Goal: Task Accomplishment & Management: Complete application form

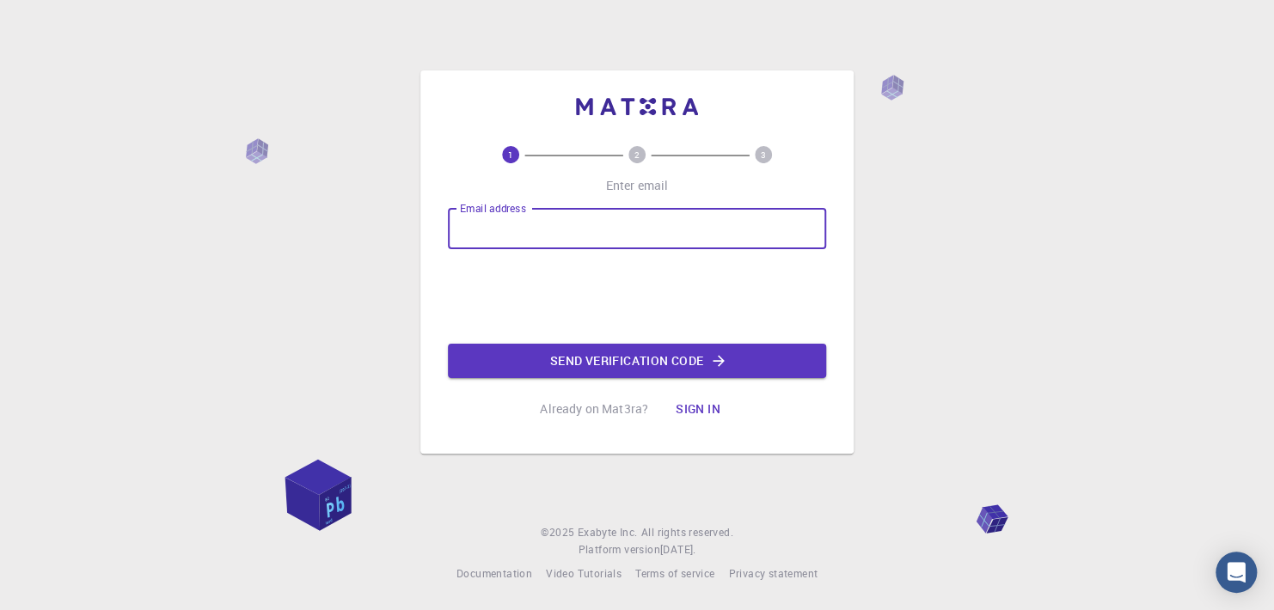
click at [479, 229] on input "Email address" at bounding box center [637, 228] width 378 height 41
type input "[EMAIL_ADDRESS][DOMAIN_NAME]"
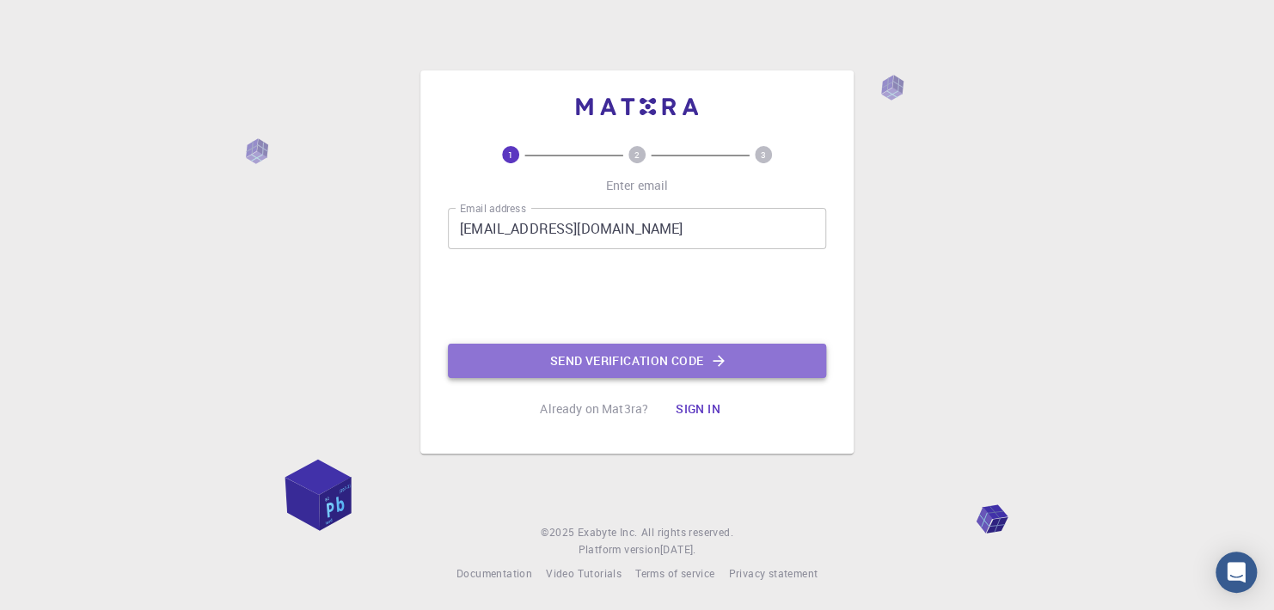
click at [608, 357] on button "Send verification code" at bounding box center [637, 361] width 378 height 34
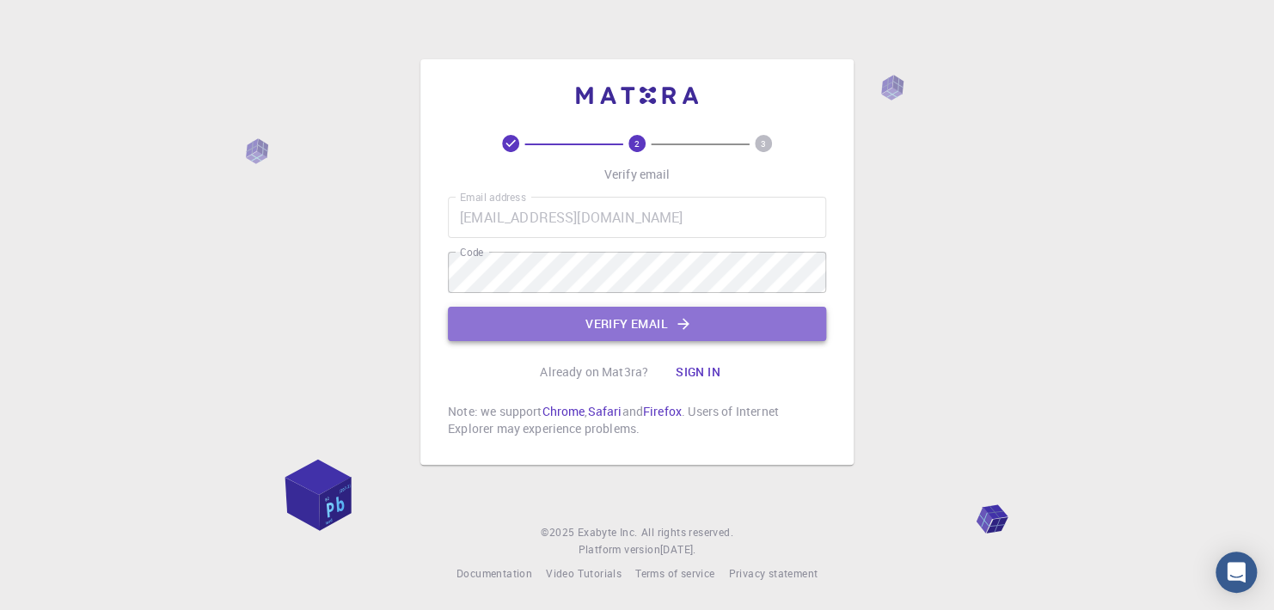
click at [634, 321] on button "Verify email" at bounding box center [637, 324] width 378 height 34
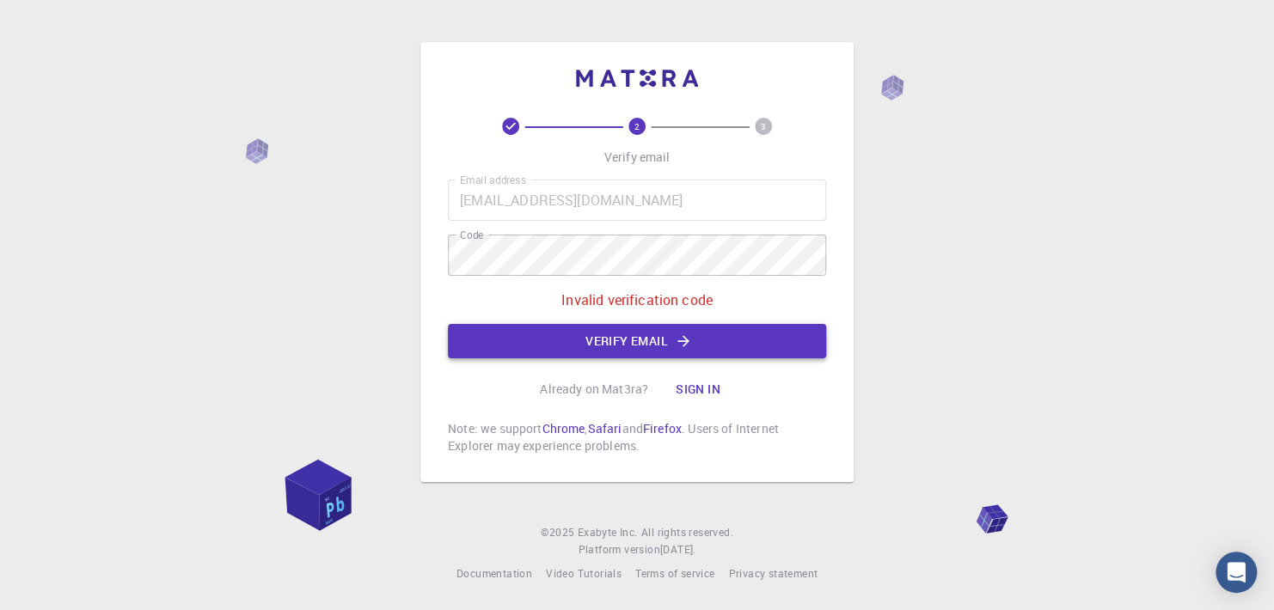
click at [610, 342] on button "Verify email" at bounding box center [637, 341] width 378 height 34
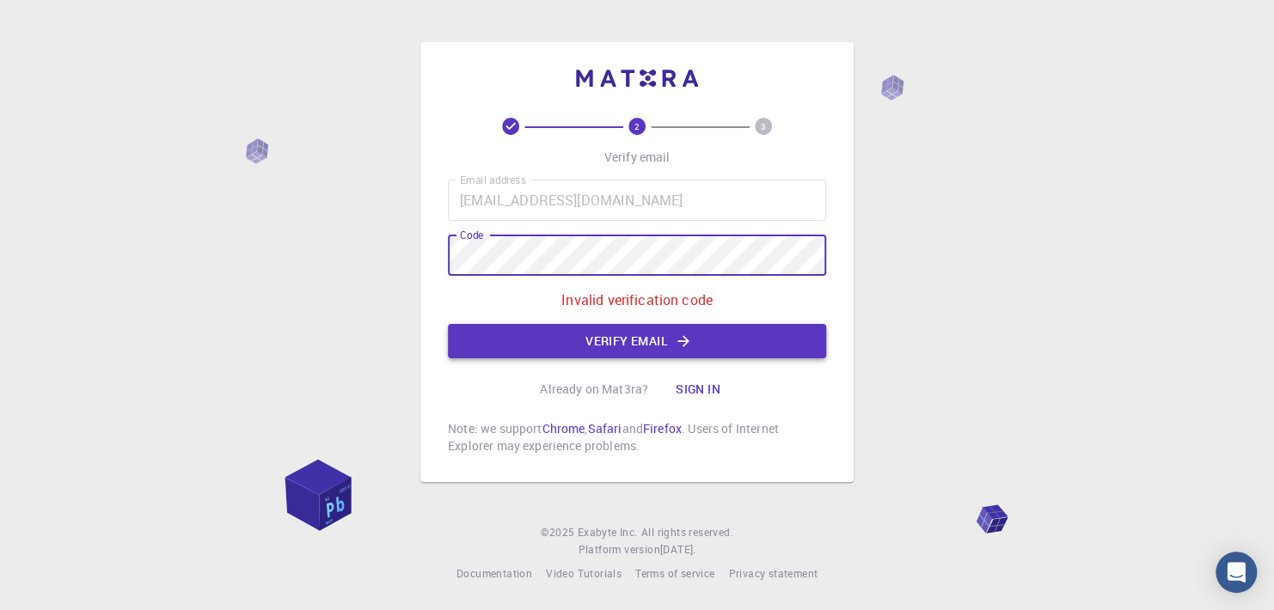
click at [634, 342] on button "Verify email" at bounding box center [637, 341] width 378 height 34
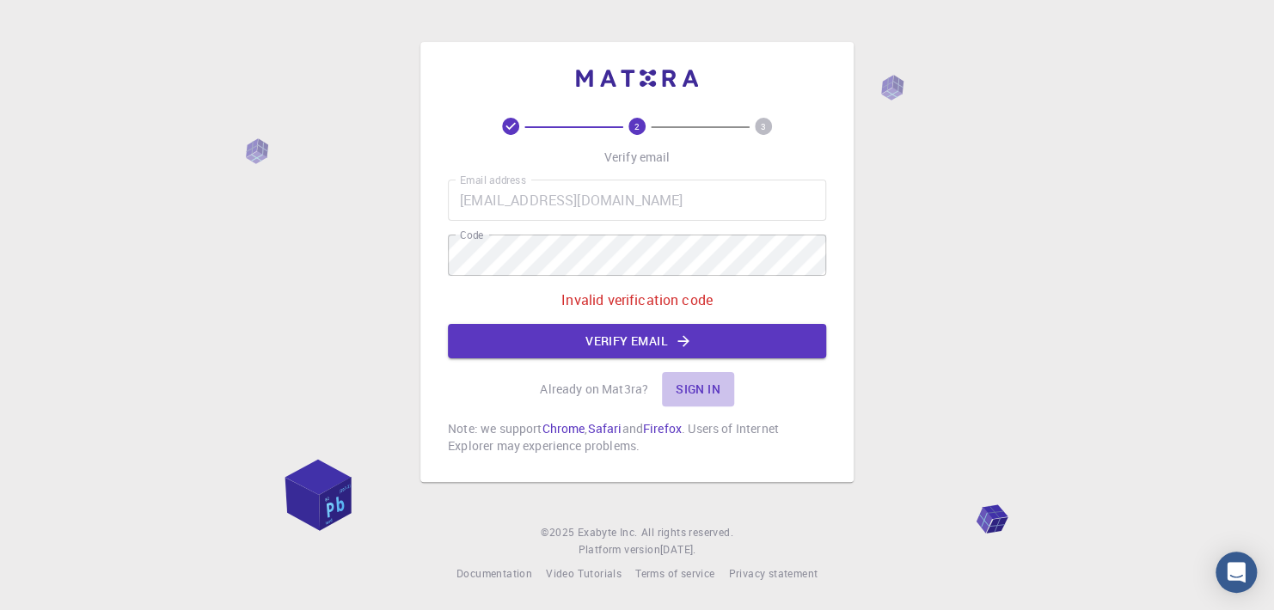
click at [692, 390] on button "Sign in" at bounding box center [698, 389] width 72 height 34
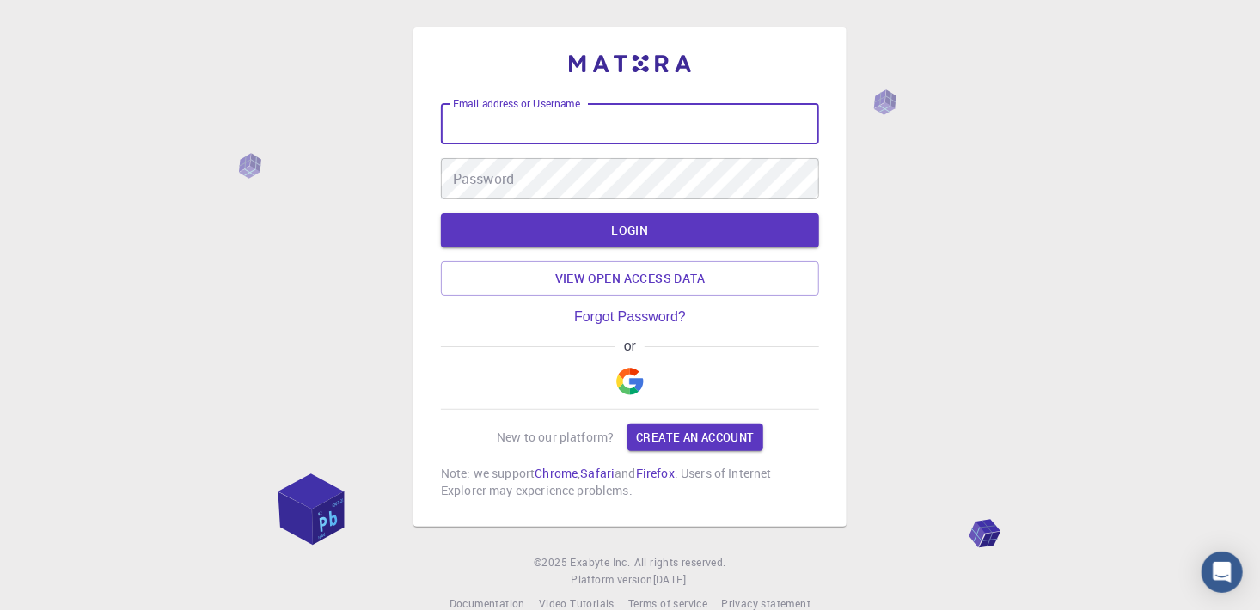
click at [480, 123] on input "Email address or Username" at bounding box center [630, 123] width 378 height 41
type input "[EMAIL_ADDRESS][DOMAIN_NAME]"
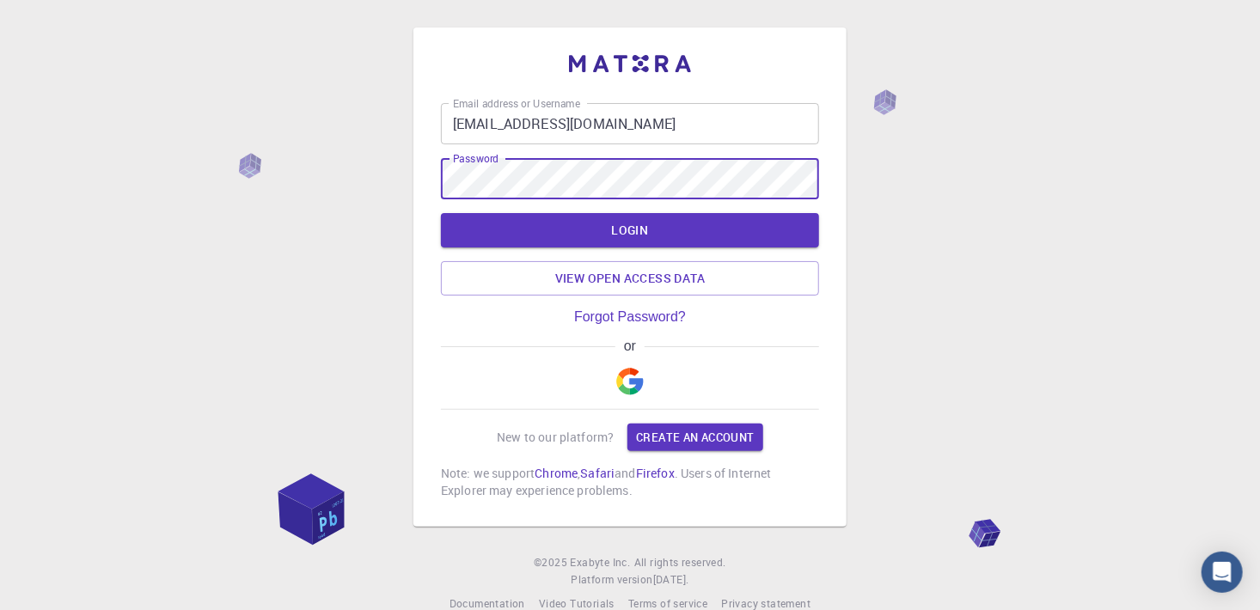
click at [441, 213] on button "LOGIN" at bounding box center [630, 230] width 378 height 34
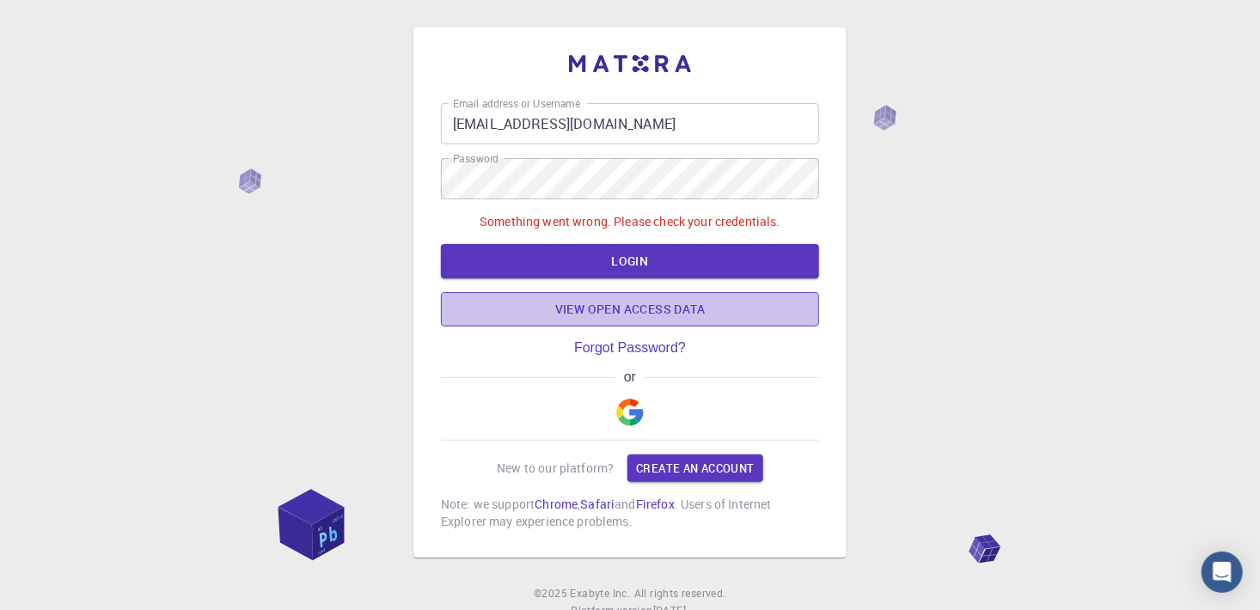
click at [610, 316] on link "View open access data" at bounding box center [630, 309] width 378 height 34
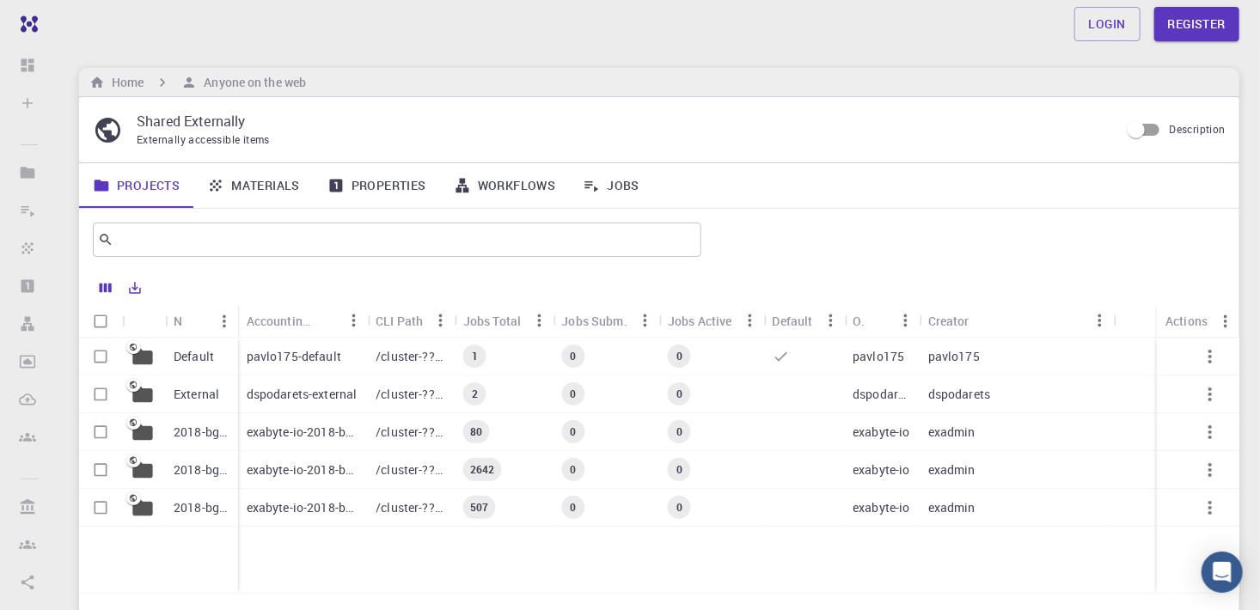
click at [259, 356] on p "pavlo175-default" at bounding box center [294, 356] width 95 height 17
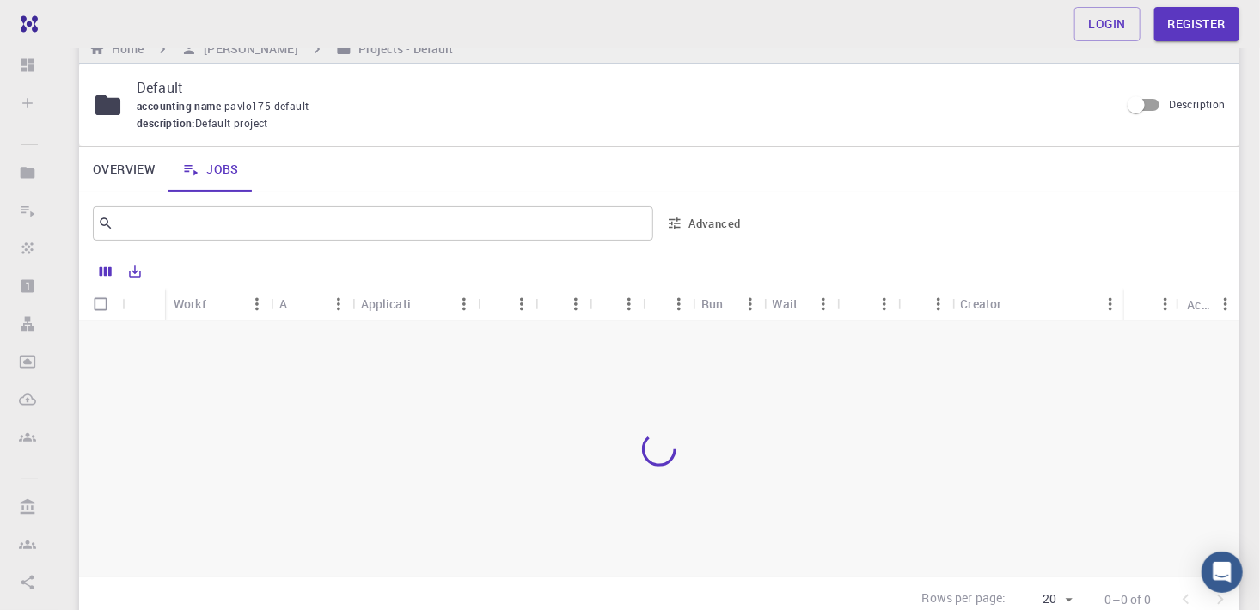
scroll to position [33, 0]
click at [211, 308] on div "Workflow Name" at bounding box center [195, 305] width 42 height 34
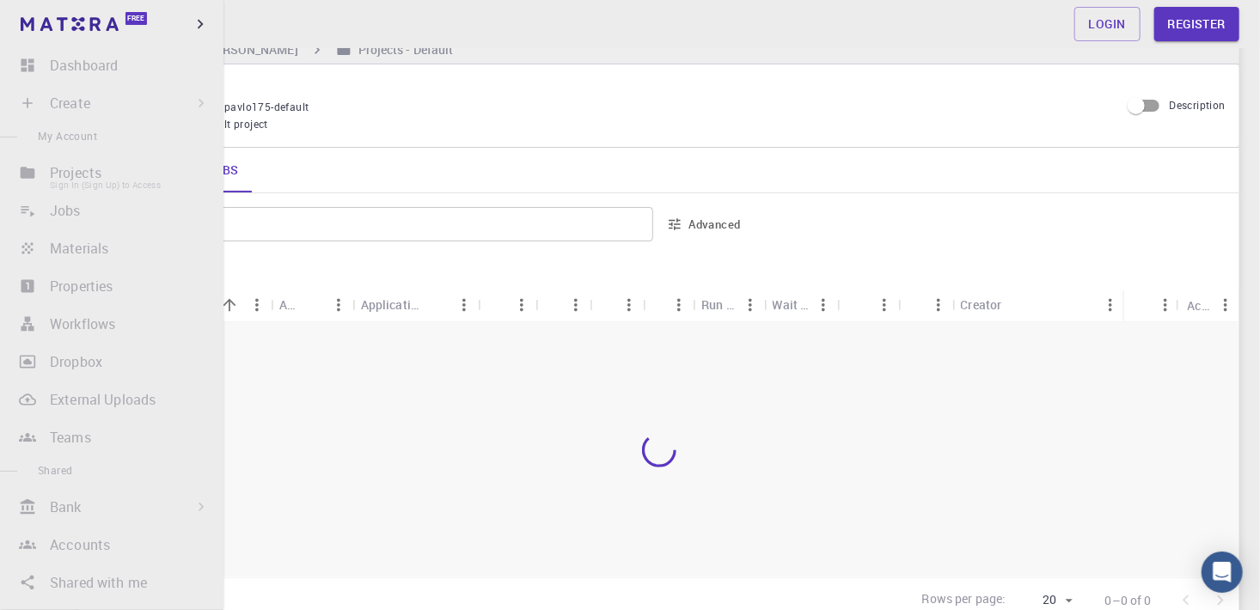
click at [59, 177] on li "Projects Sign In (Sign Up) to Access" at bounding box center [112, 173] width 224 height 34
click at [58, 210] on li "Jobs Sign In (Sign Up) to Access" at bounding box center [112, 210] width 224 height 34
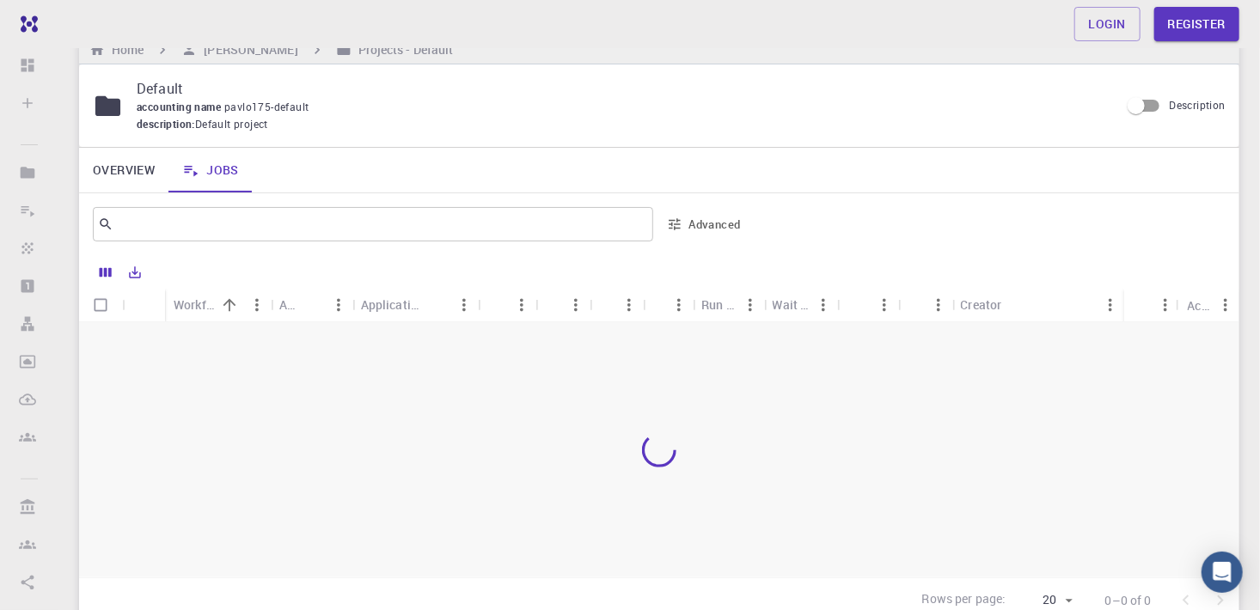
click at [555, 22] on div "Login Register" at bounding box center [659, 24] width 1202 height 34
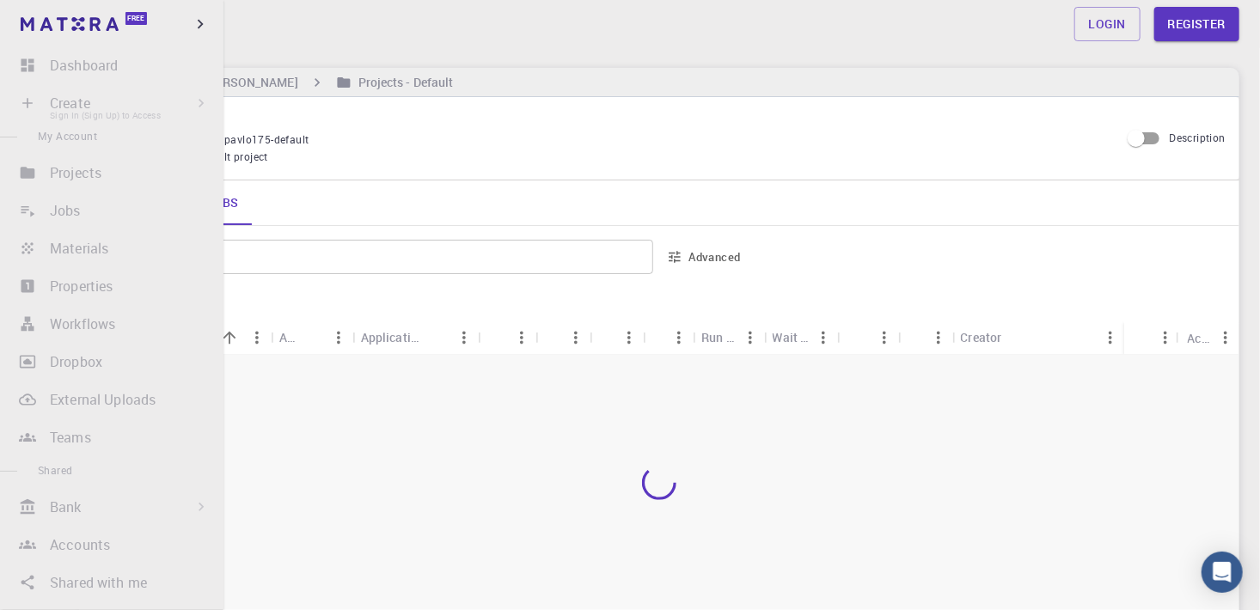
click at [50, 107] on li "Create Sign In (Sign Up) to Access New Job New Material Create Material Upload …" at bounding box center [112, 103] width 224 height 34
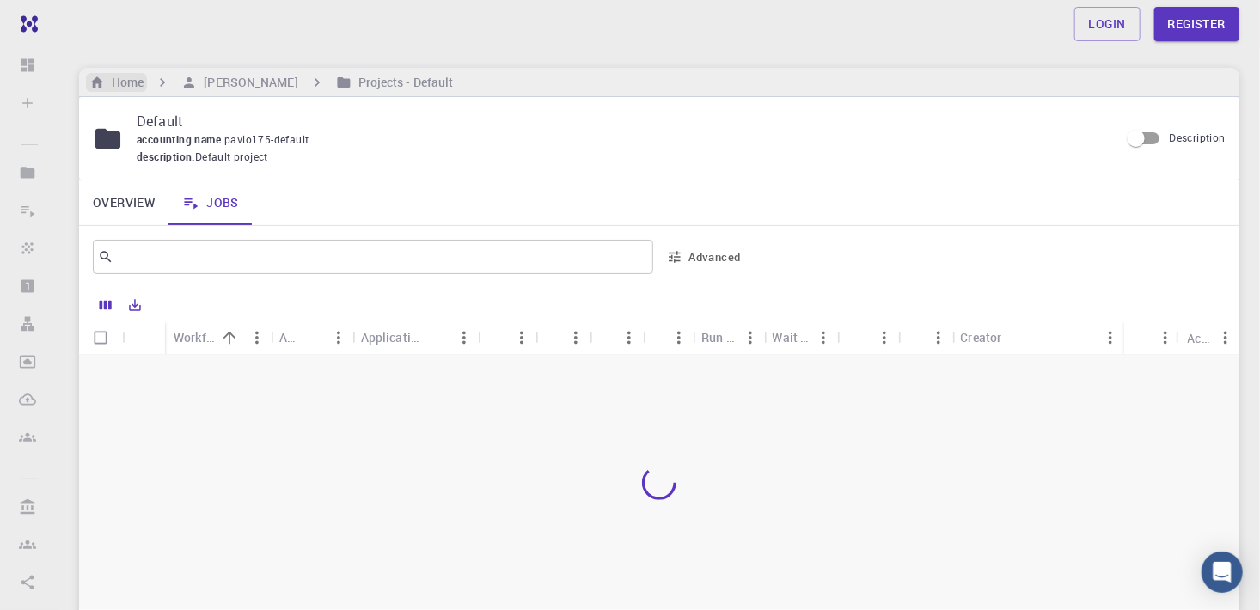
click at [120, 84] on h6 "Home" at bounding box center [124, 82] width 39 height 19
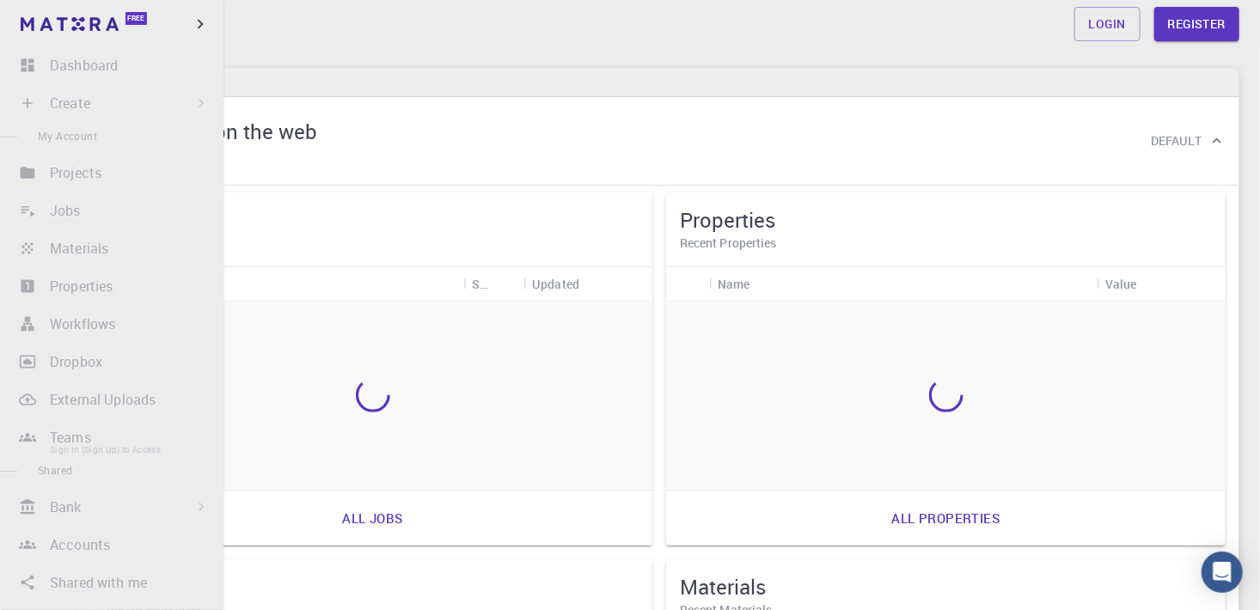
click at [70, 437] on li "Teams Sign In (Sign Up) to Access" at bounding box center [112, 437] width 224 height 34
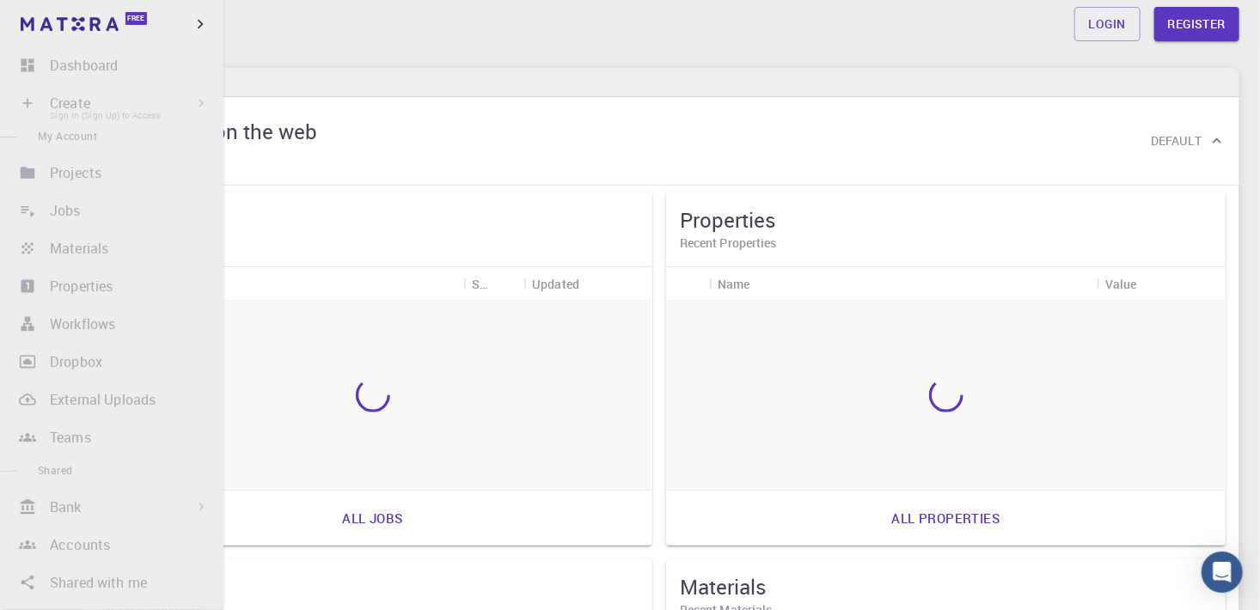
click at [69, 103] on li "Create Sign In (Sign Up) to Access New Job New Material Create Material Upload …" at bounding box center [112, 103] width 224 height 34
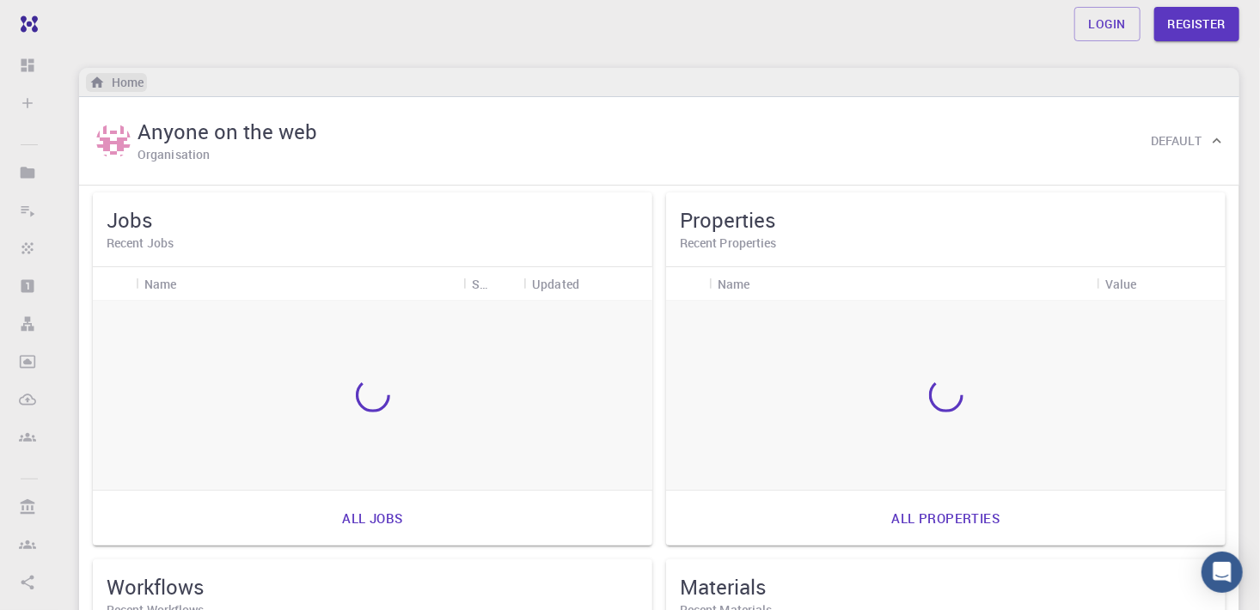
click at [98, 81] on icon "breadcrumb" at bounding box center [97, 82] width 13 height 11
click at [1103, 26] on link "Login" at bounding box center [1108, 24] width 66 height 34
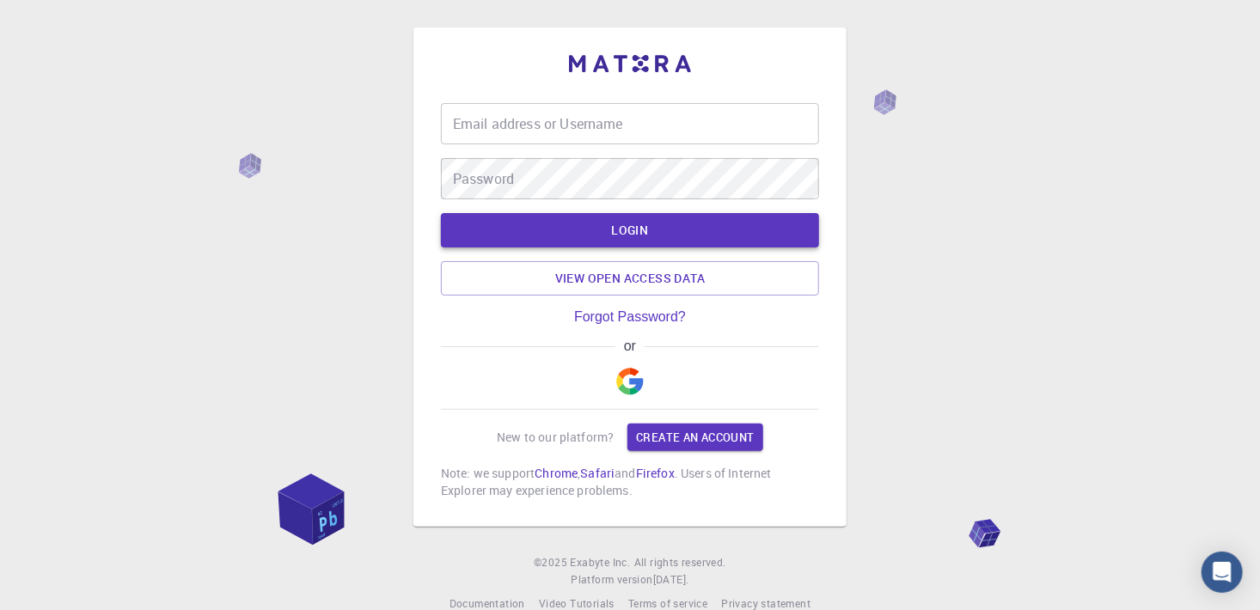
click at [629, 230] on button "LOGIN" at bounding box center [630, 230] width 378 height 34
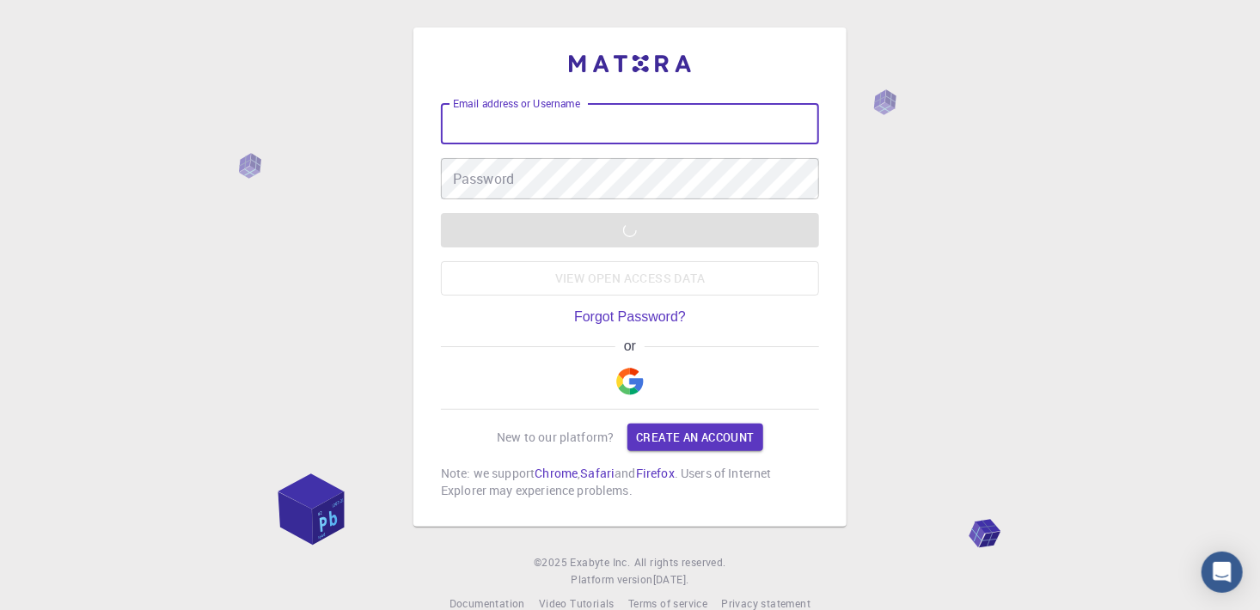
click at [492, 109] on div "Email address or Username Email address or Username" at bounding box center [630, 123] width 378 height 41
type input "[EMAIL_ADDRESS][DOMAIN_NAME]"
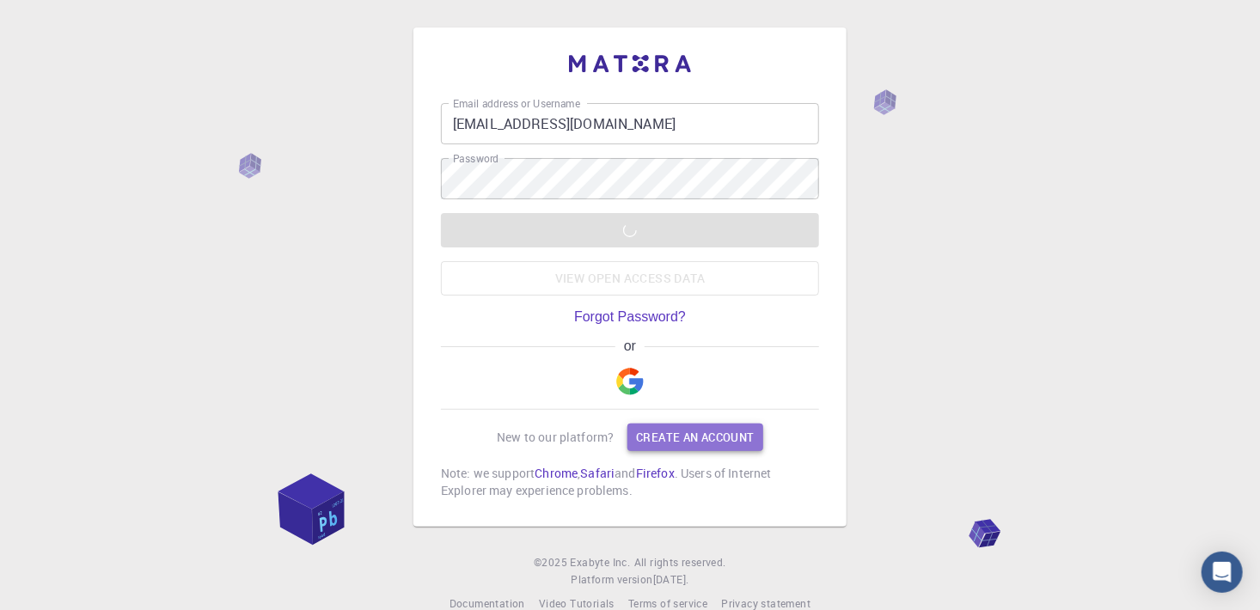
click at [651, 441] on link "Create an account" at bounding box center [695, 438] width 135 height 28
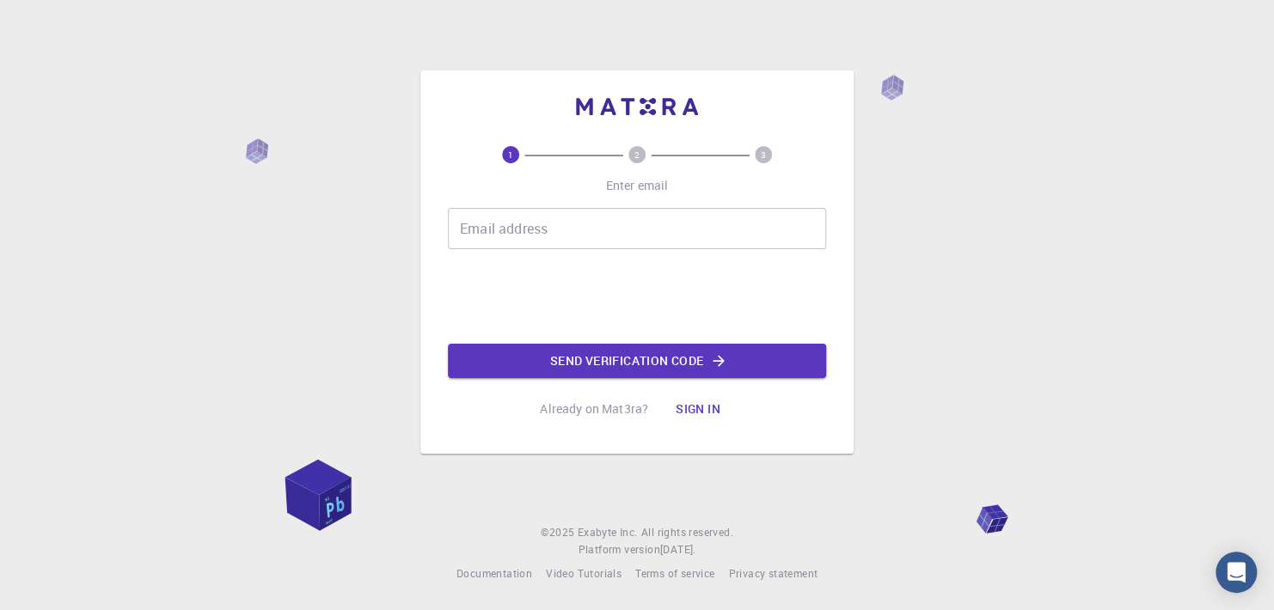
click at [486, 250] on div "Email address Email address 0cAFcWeA5jvRECmIW6VDwyzRGoeh1mkK1VivcY4qMy_ktIQmeWO…" at bounding box center [637, 293] width 378 height 170
click at [480, 227] on input "Email address" at bounding box center [637, 228] width 378 height 41
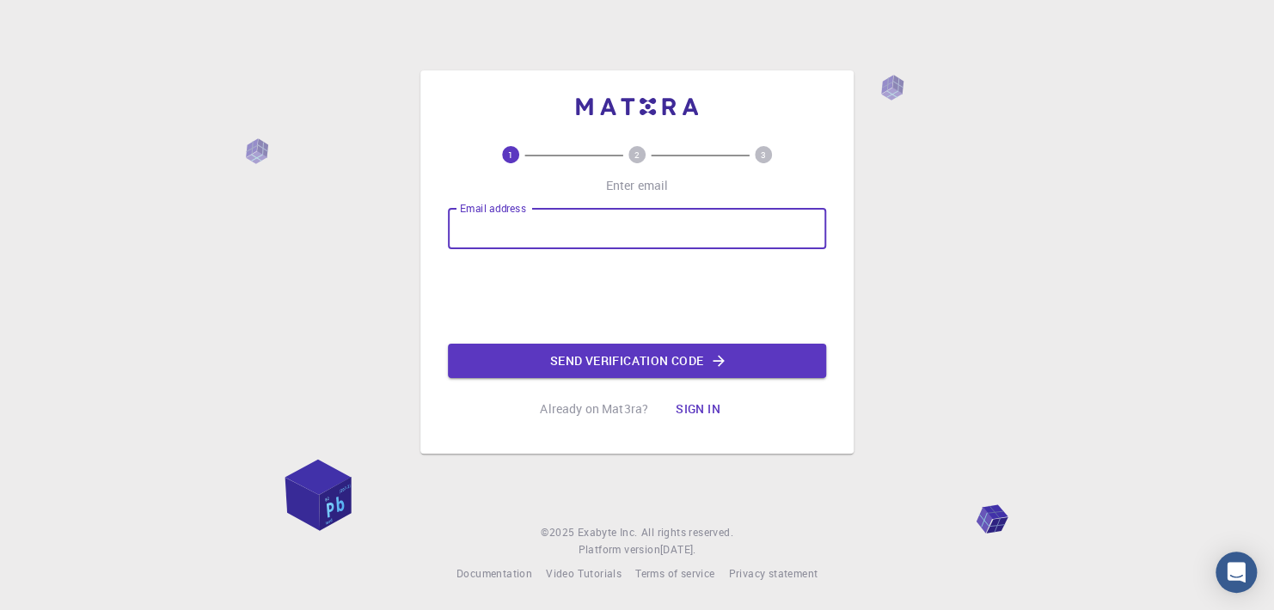
type input "[EMAIL_ADDRESS][DOMAIN_NAME]"
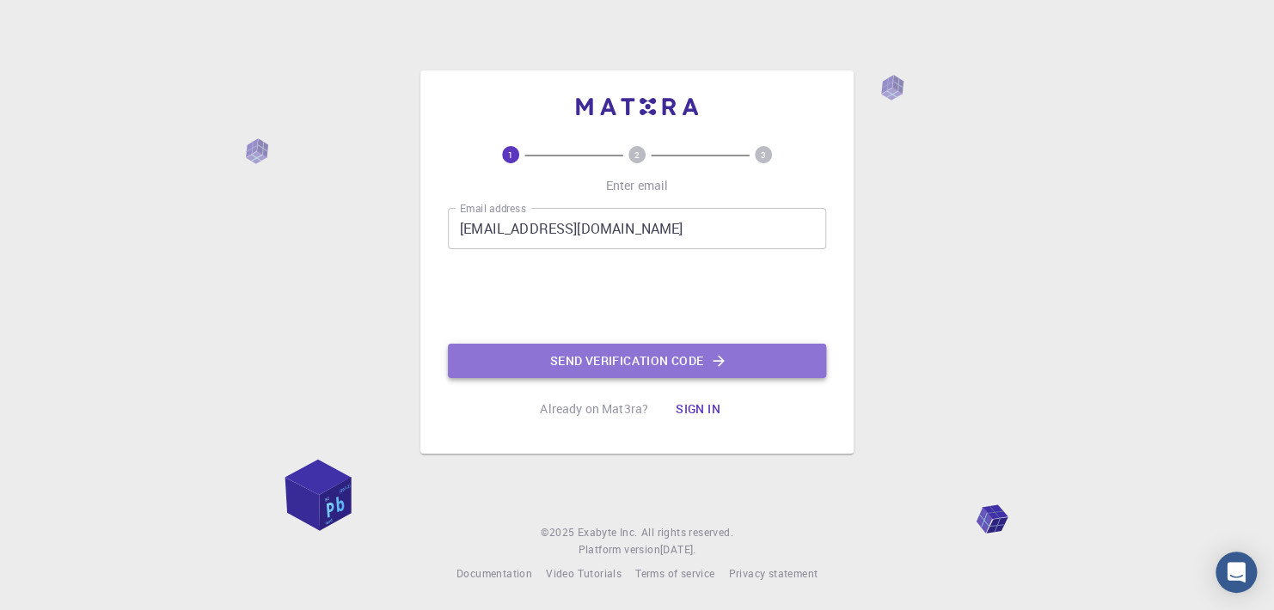
click at [604, 365] on button "Send verification code" at bounding box center [637, 361] width 378 height 34
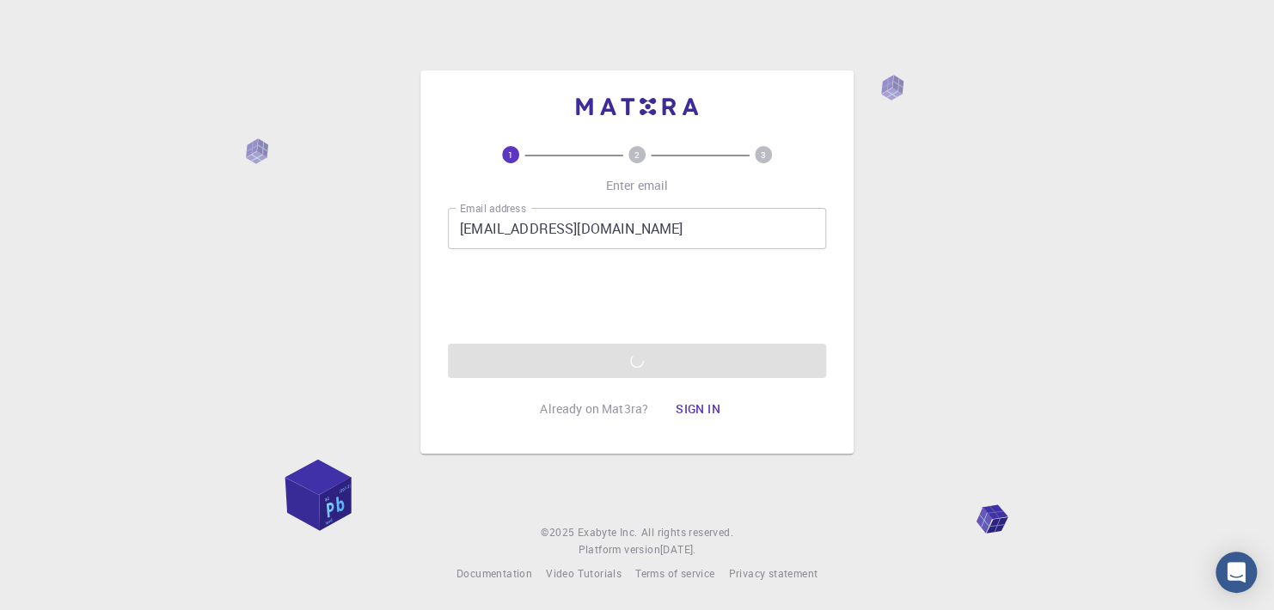
click at [693, 412] on button "Sign in" at bounding box center [698, 409] width 72 height 34
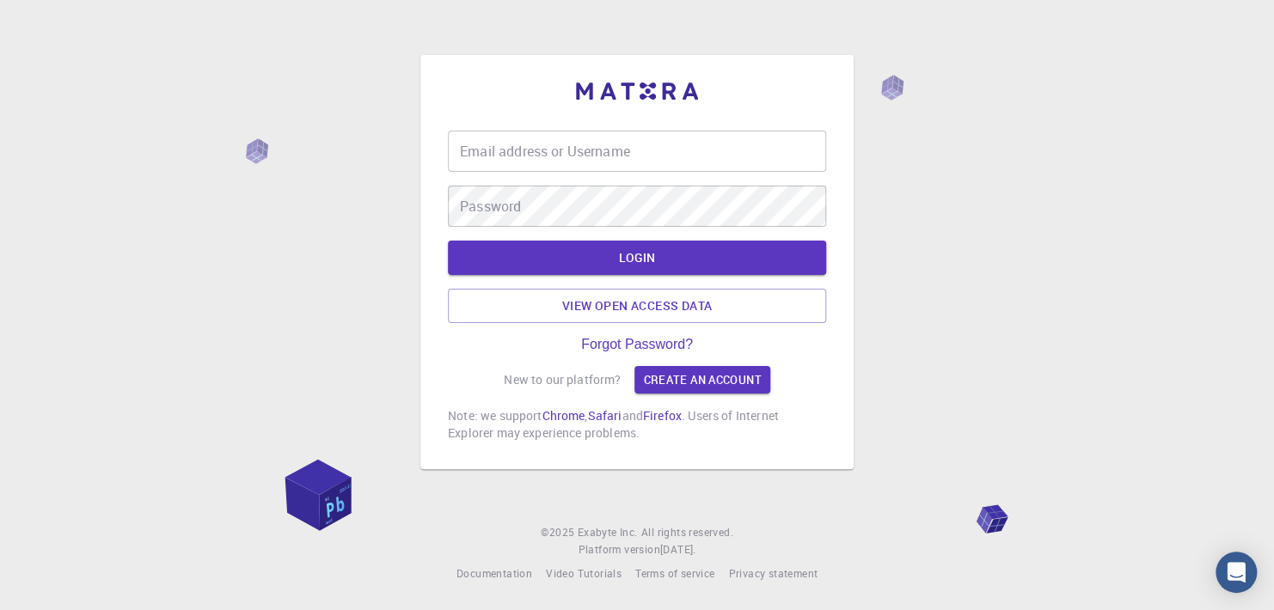
click at [469, 144] on input "Email address or Username" at bounding box center [637, 151] width 378 height 41
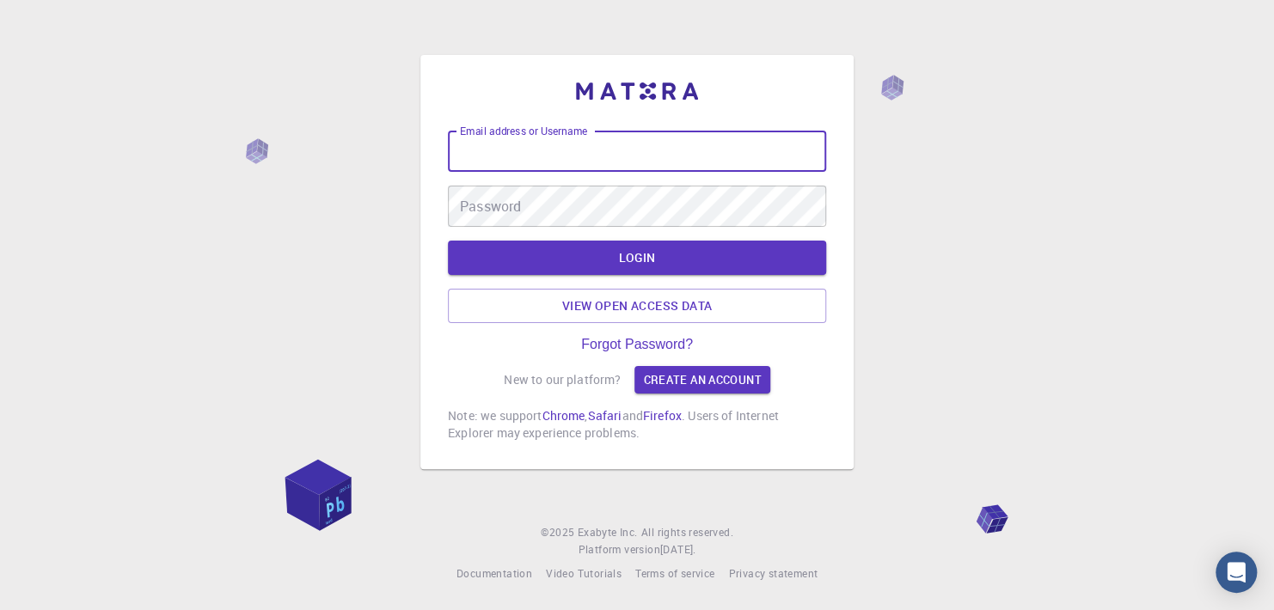
type input "[EMAIL_ADDRESS][DOMAIN_NAME]"
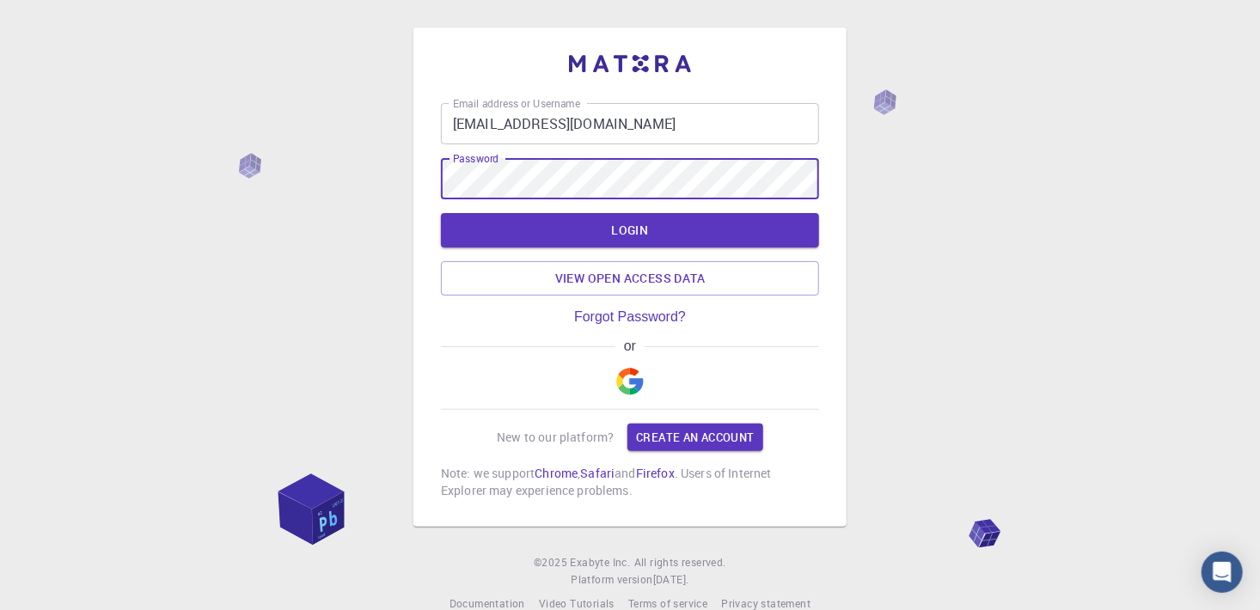
click at [441, 213] on button "LOGIN" at bounding box center [630, 230] width 378 height 34
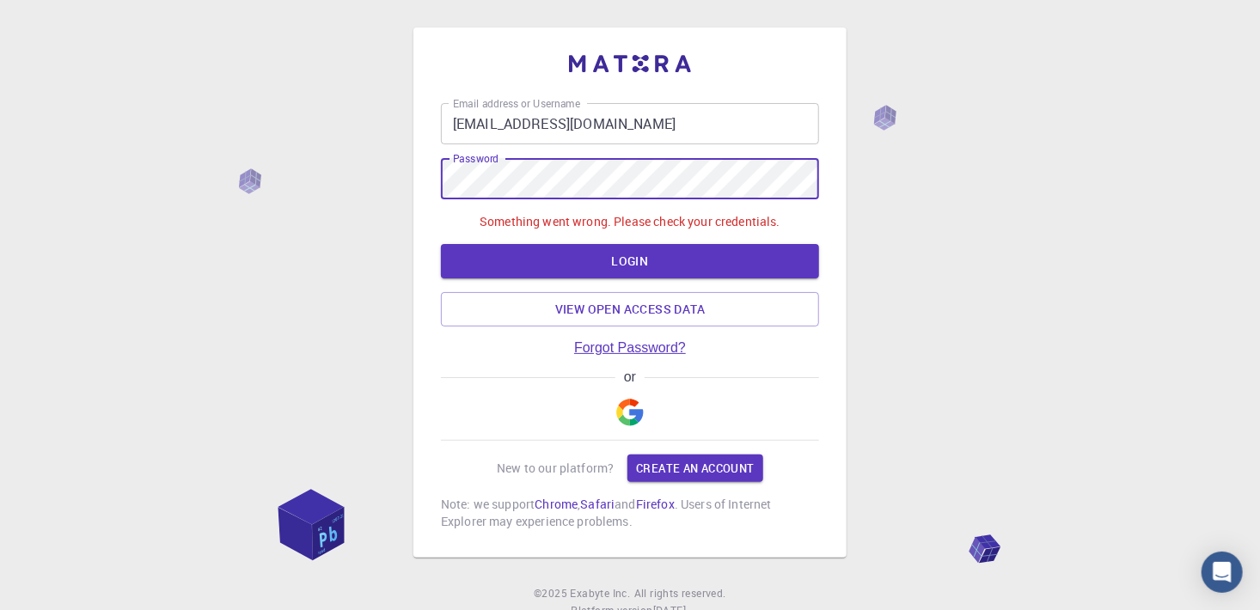
click at [600, 346] on link "Forgot Password?" at bounding box center [630, 347] width 112 height 15
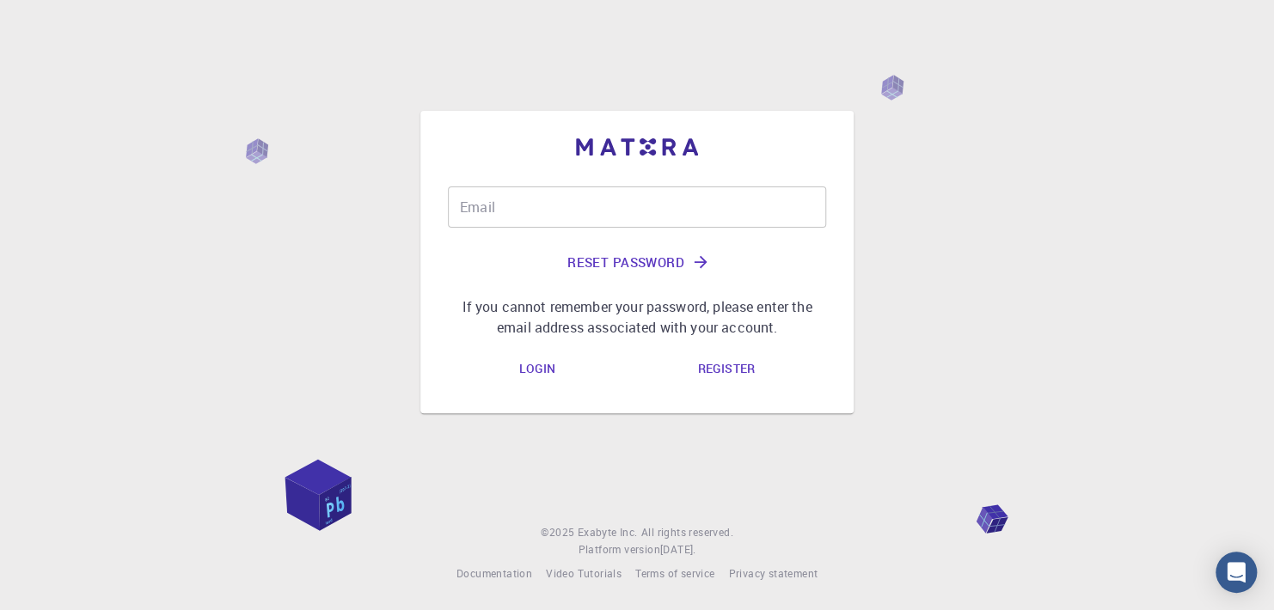
click at [469, 222] on div "Email Email Reset Password If you cannot remember your password, please enter t…" at bounding box center [637, 262] width 378 height 151
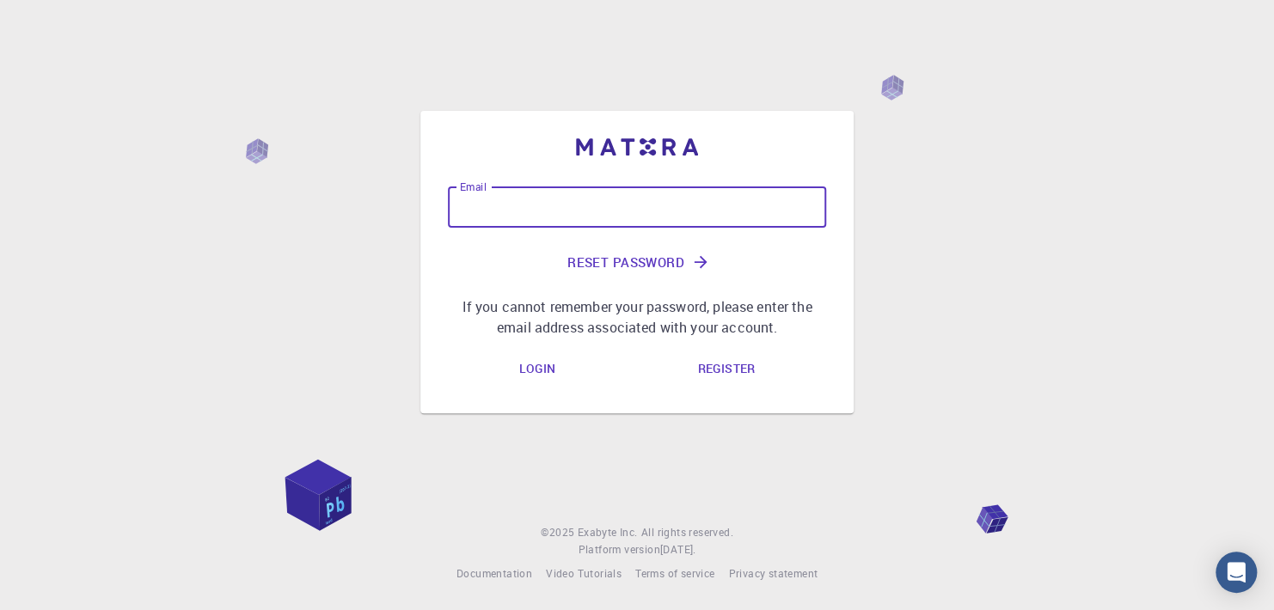
click at [469, 211] on input "Email" at bounding box center [637, 207] width 378 height 41
type input "[EMAIL_ADDRESS][DOMAIN_NAME]"
click at [641, 260] on button "Reset Password" at bounding box center [637, 262] width 378 height 41
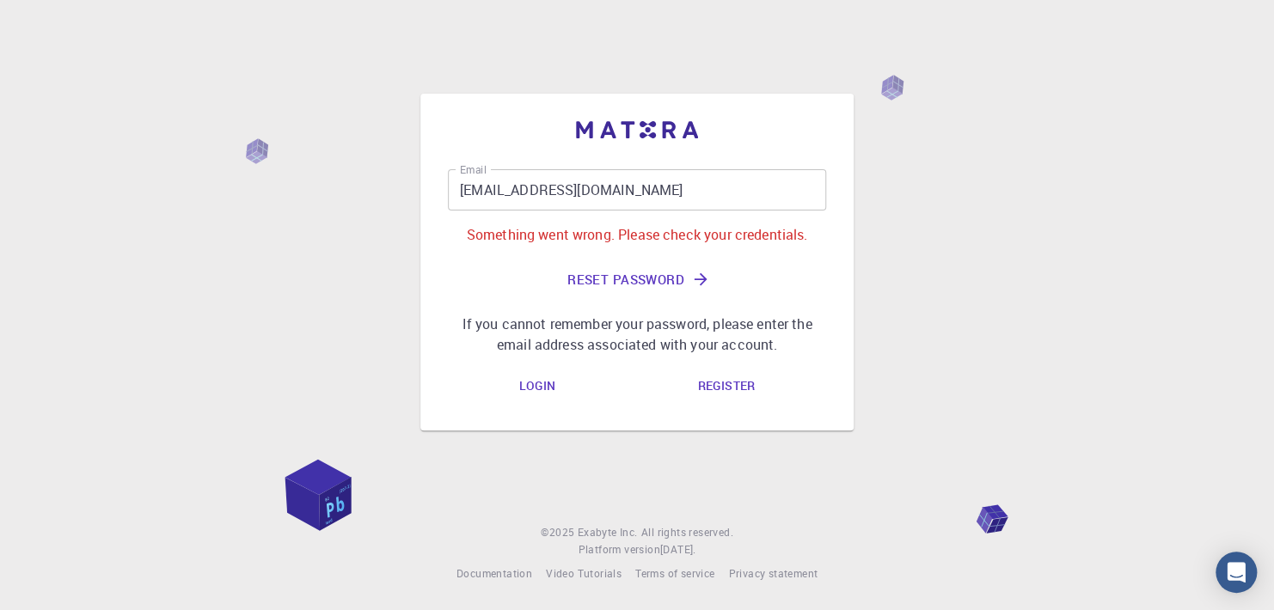
click at [713, 390] on link "Register" at bounding box center [725, 386] width 85 height 34
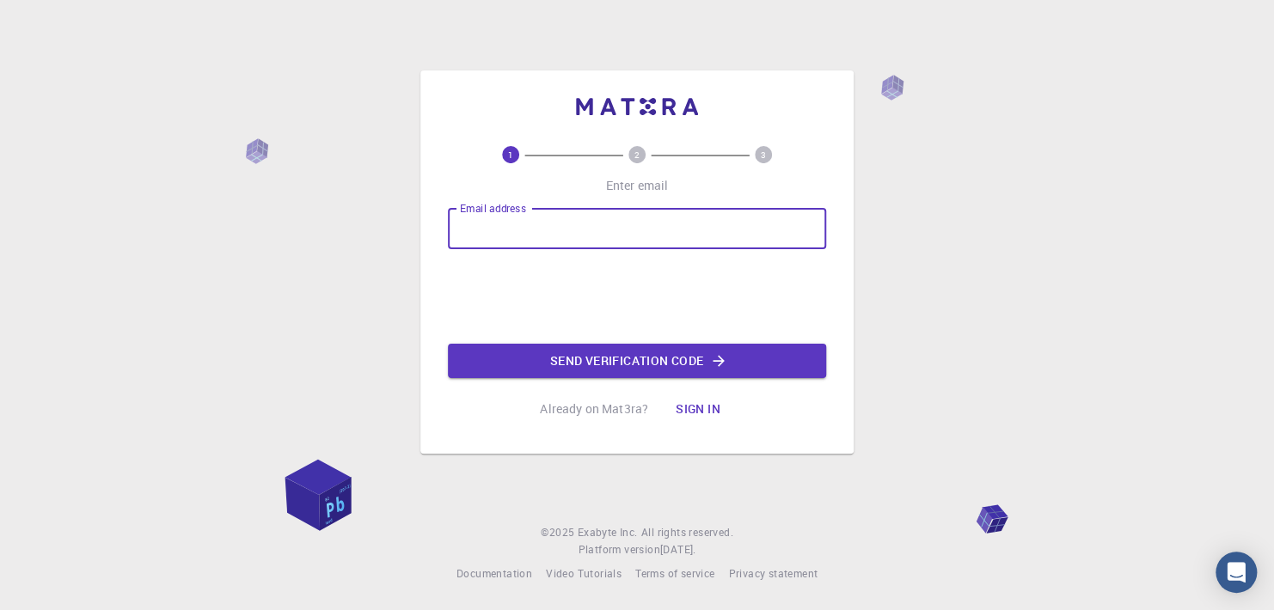
click at [481, 234] on input "Email address" at bounding box center [637, 228] width 378 height 41
type input "[EMAIL_ADDRESS][DOMAIN_NAME]"
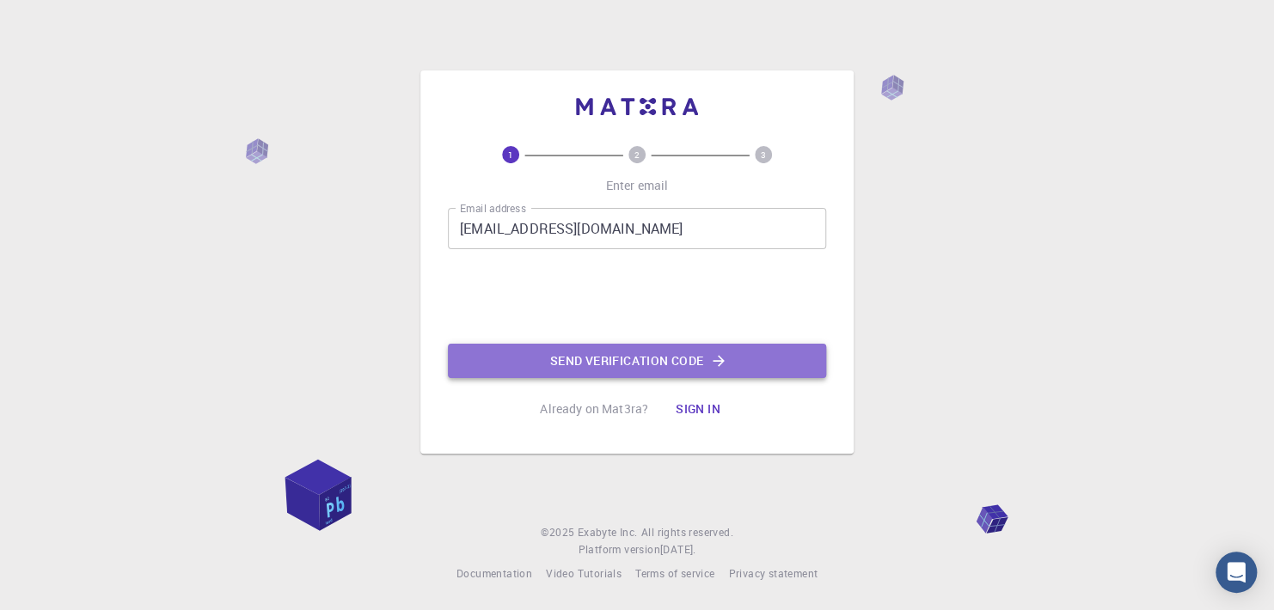
click at [594, 359] on button "Send verification code" at bounding box center [637, 361] width 378 height 34
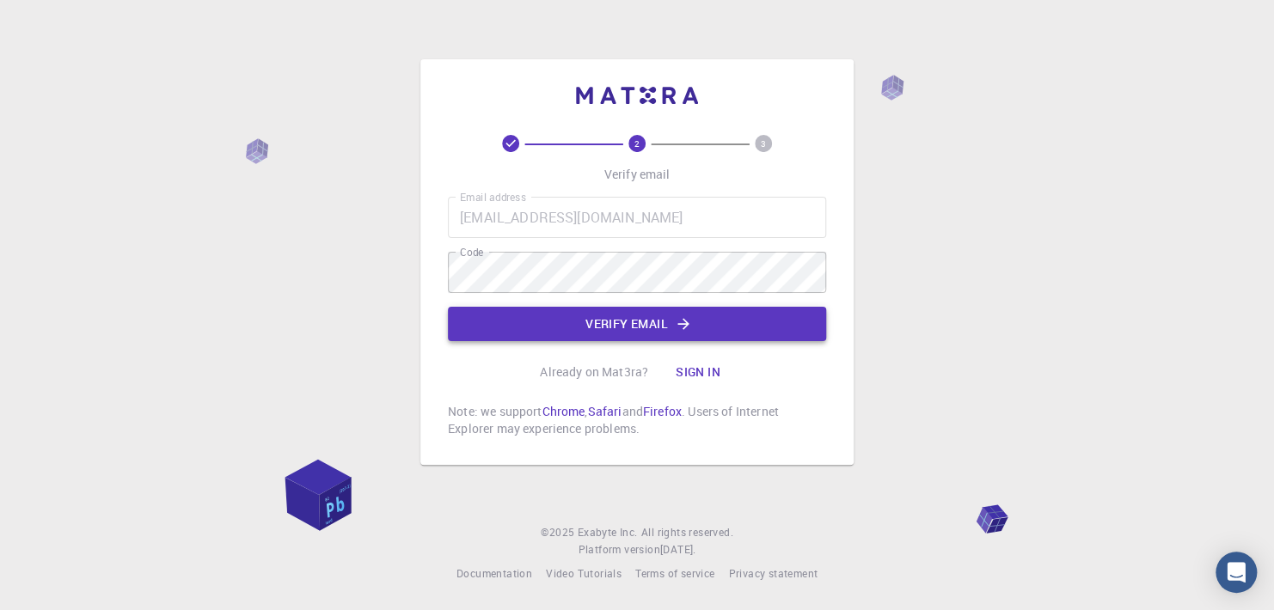
click at [628, 322] on button "Verify email" at bounding box center [637, 324] width 378 height 34
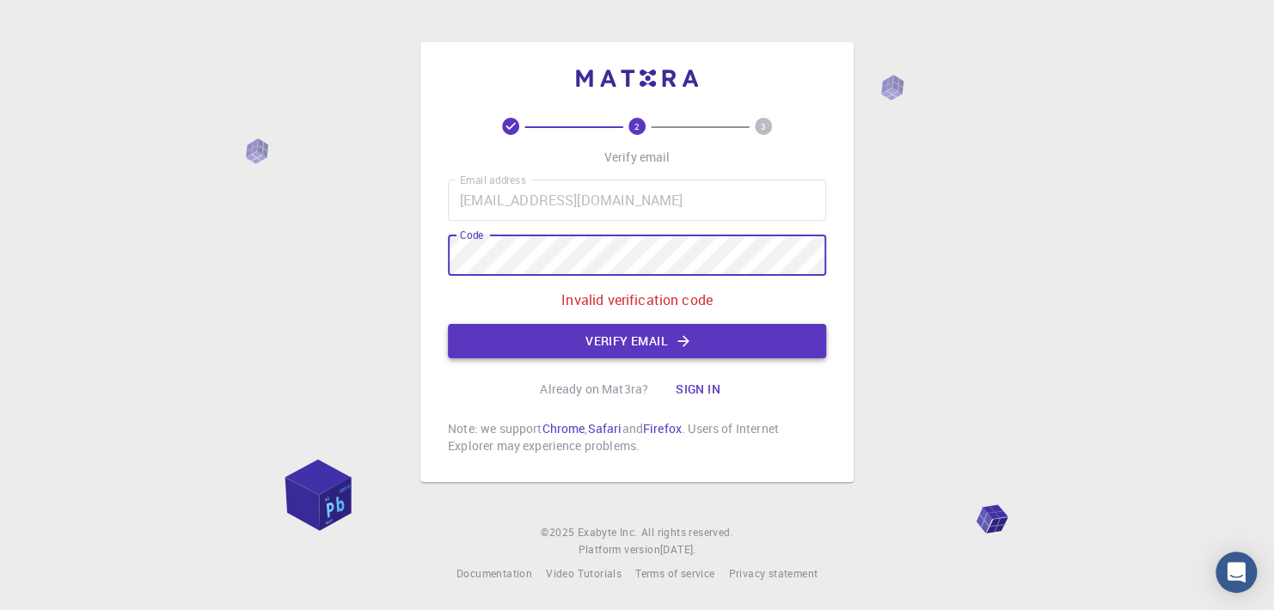
click at [644, 346] on button "Verify email" at bounding box center [637, 341] width 378 height 34
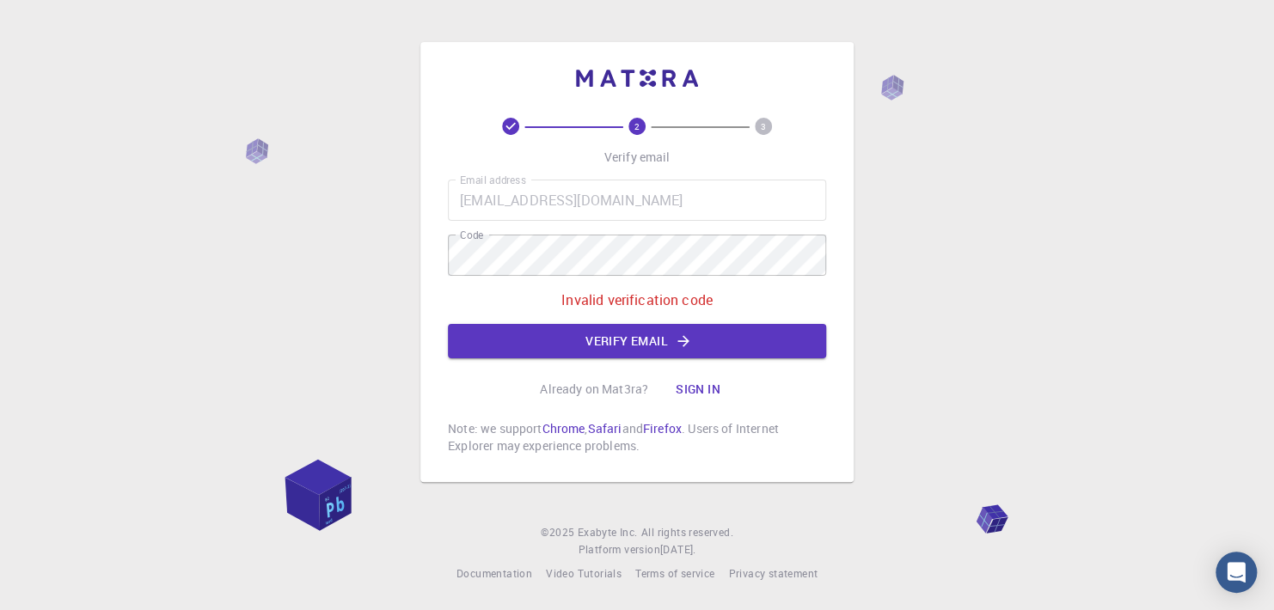
click at [690, 395] on button "Sign in" at bounding box center [698, 389] width 72 height 34
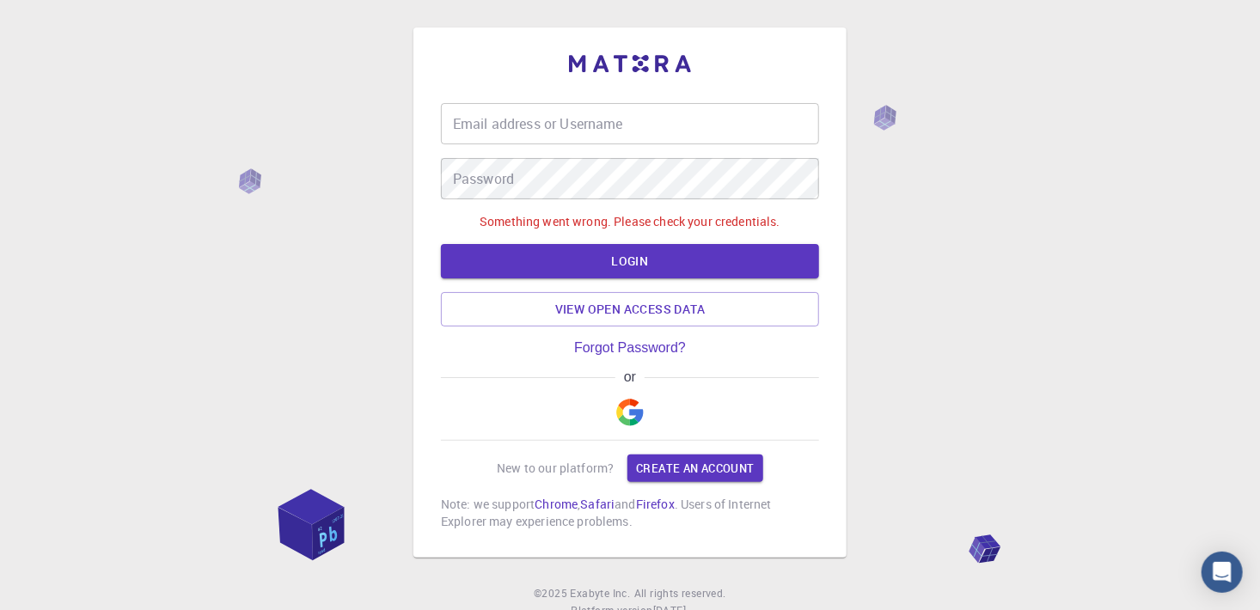
click at [462, 119] on input "Email address or Username" at bounding box center [630, 123] width 378 height 41
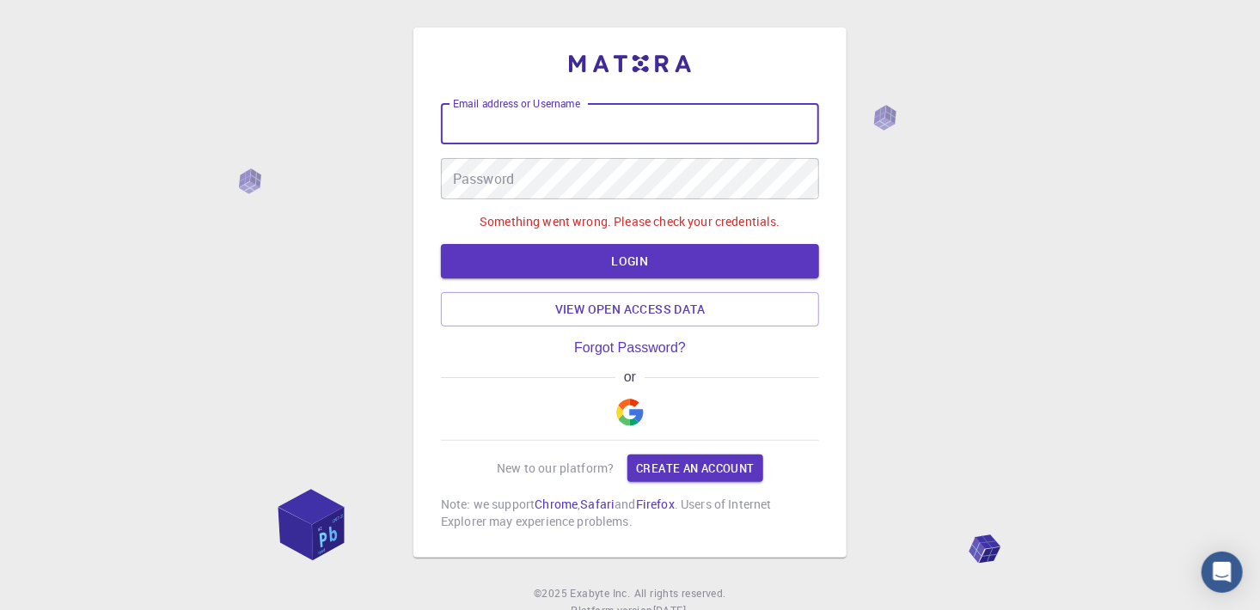
type input "[EMAIL_ADDRESS][DOMAIN_NAME]"
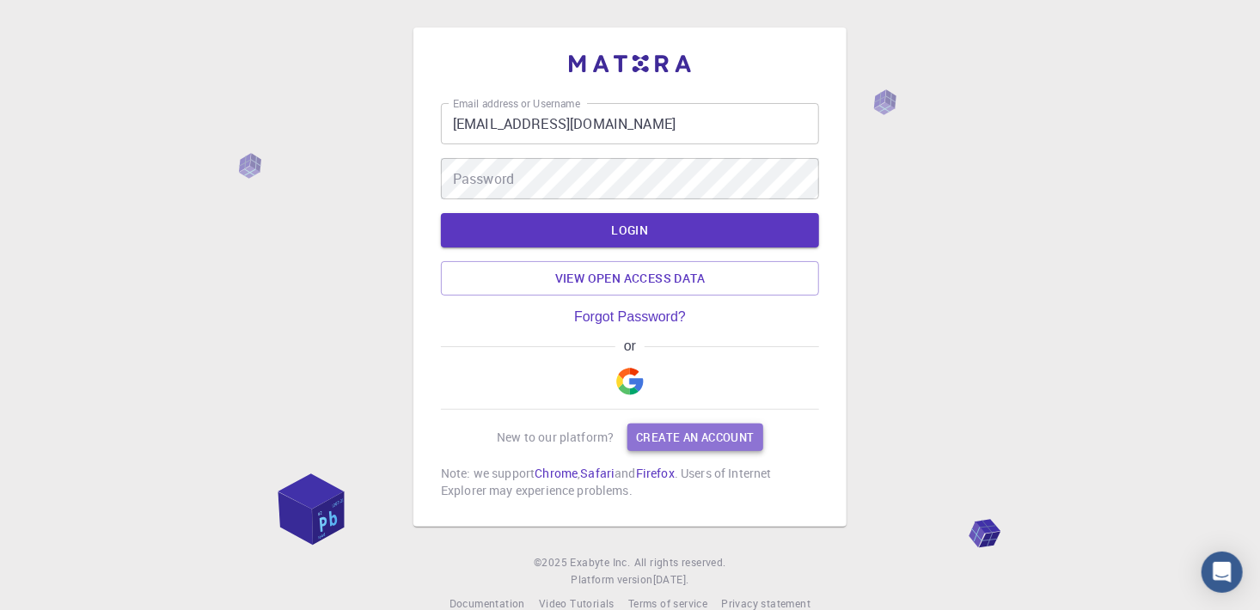
click at [683, 438] on link "Create an account" at bounding box center [695, 438] width 135 height 28
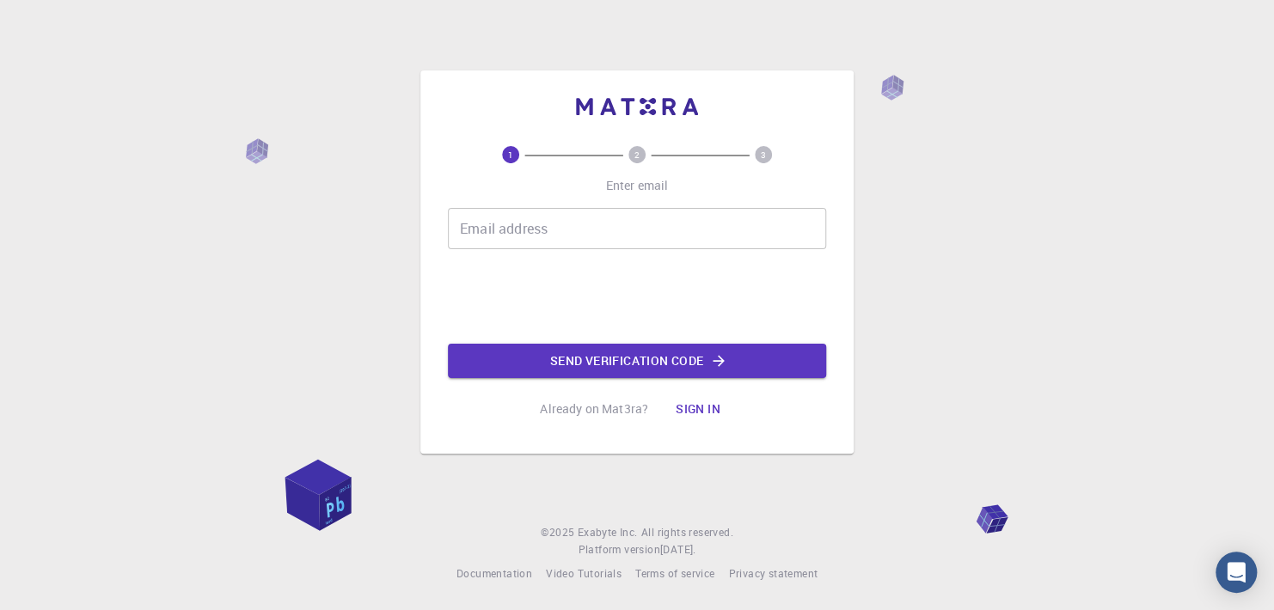
click at [485, 229] on input "Email address" at bounding box center [637, 228] width 378 height 41
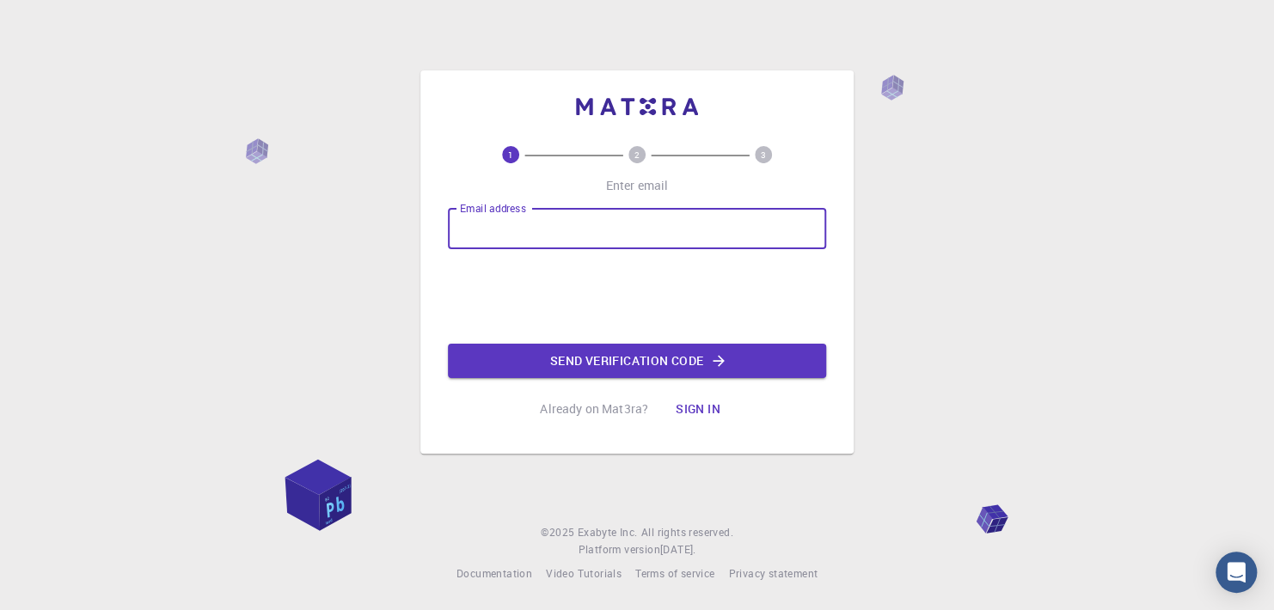
type input "[EMAIL_ADDRESS][DOMAIN_NAME]"
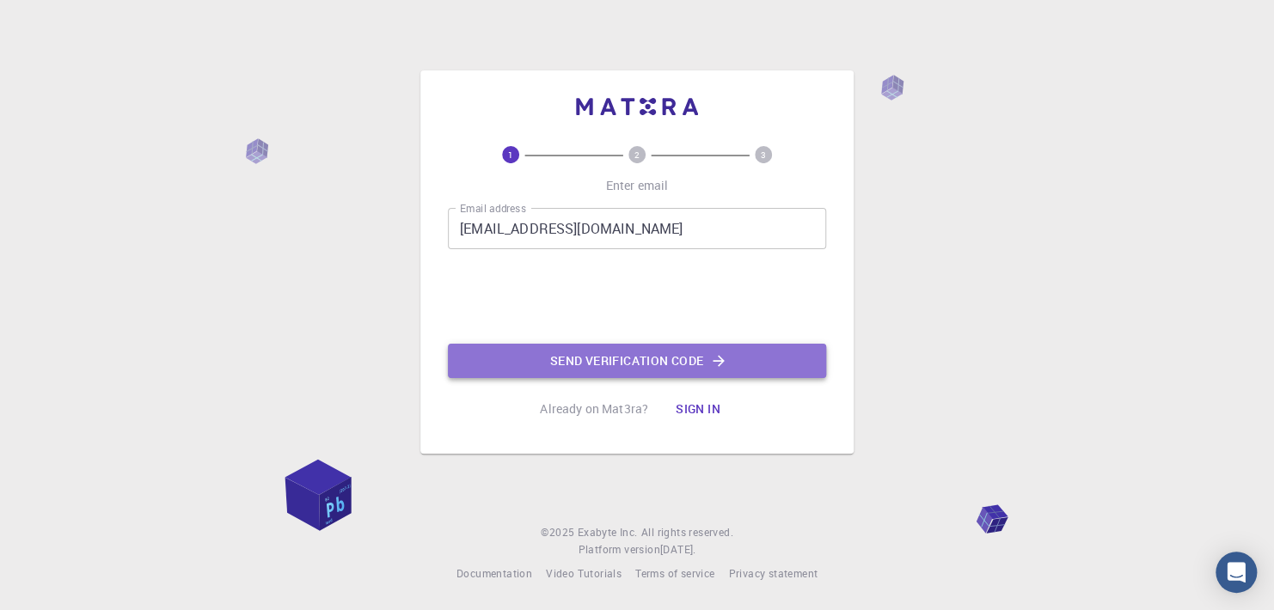
click at [582, 359] on button "Send verification code" at bounding box center [637, 361] width 378 height 34
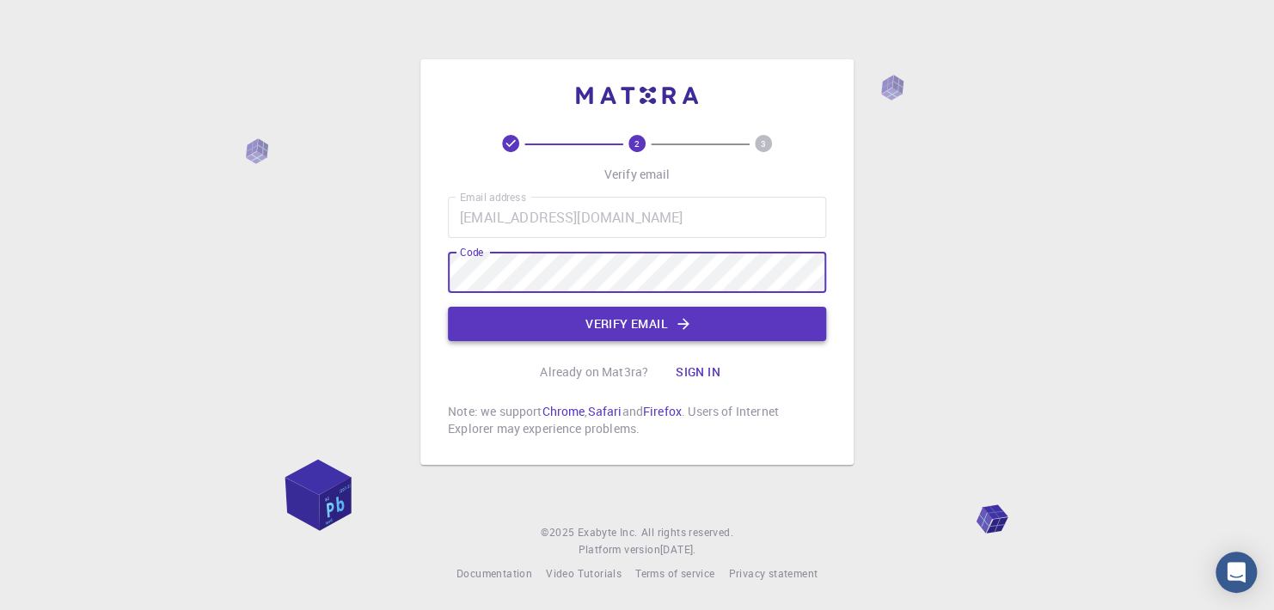
click at [616, 322] on button "Verify email" at bounding box center [637, 324] width 378 height 34
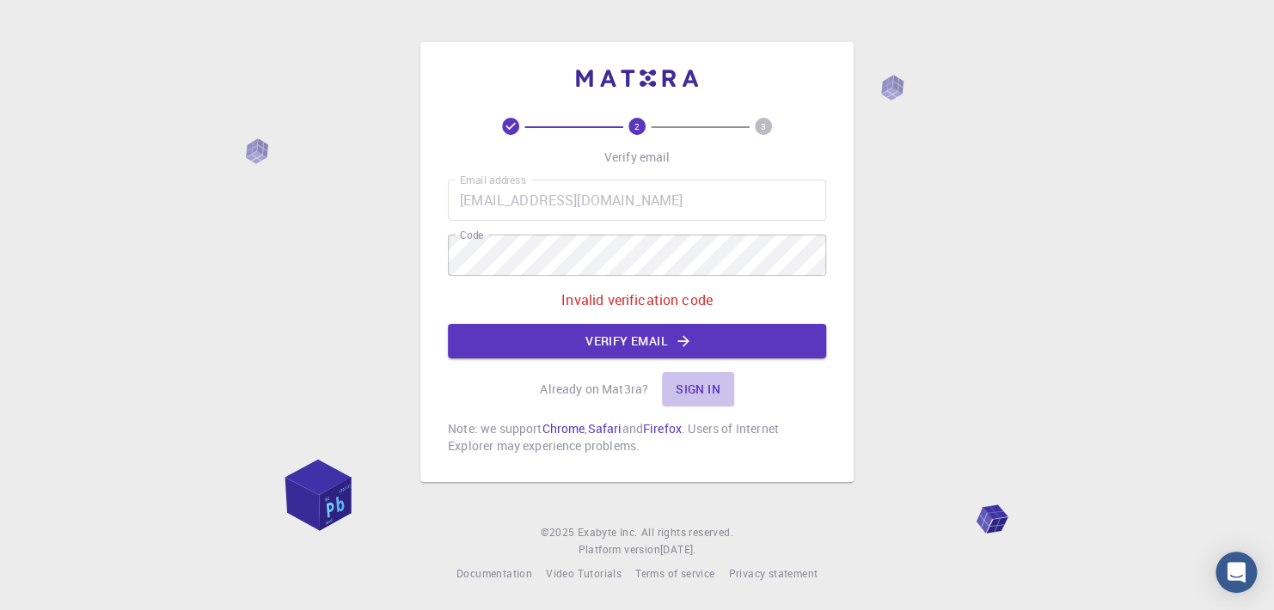
click at [687, 389] on button "Sign in" at bounding box center [698, 389] width 72 height 34
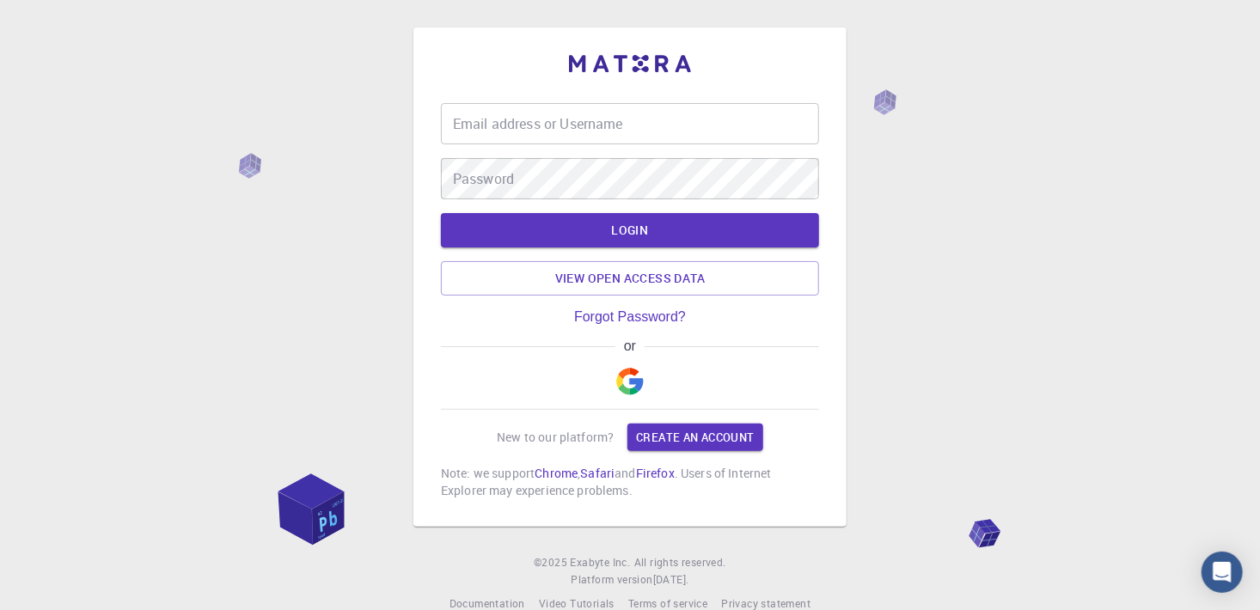
click at [475, 127] on input "Email address or Username" at bounding box center [630, 123] width 378 height 41
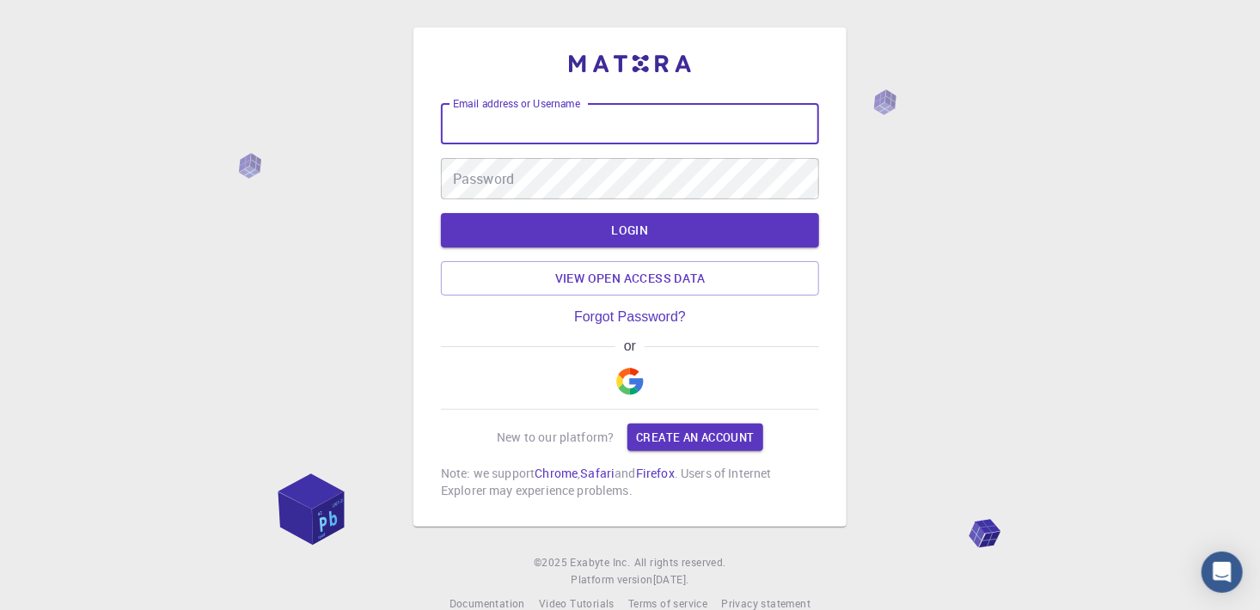
type input "[EMAIL_ADDRESS][DOMAIN_NAME]"
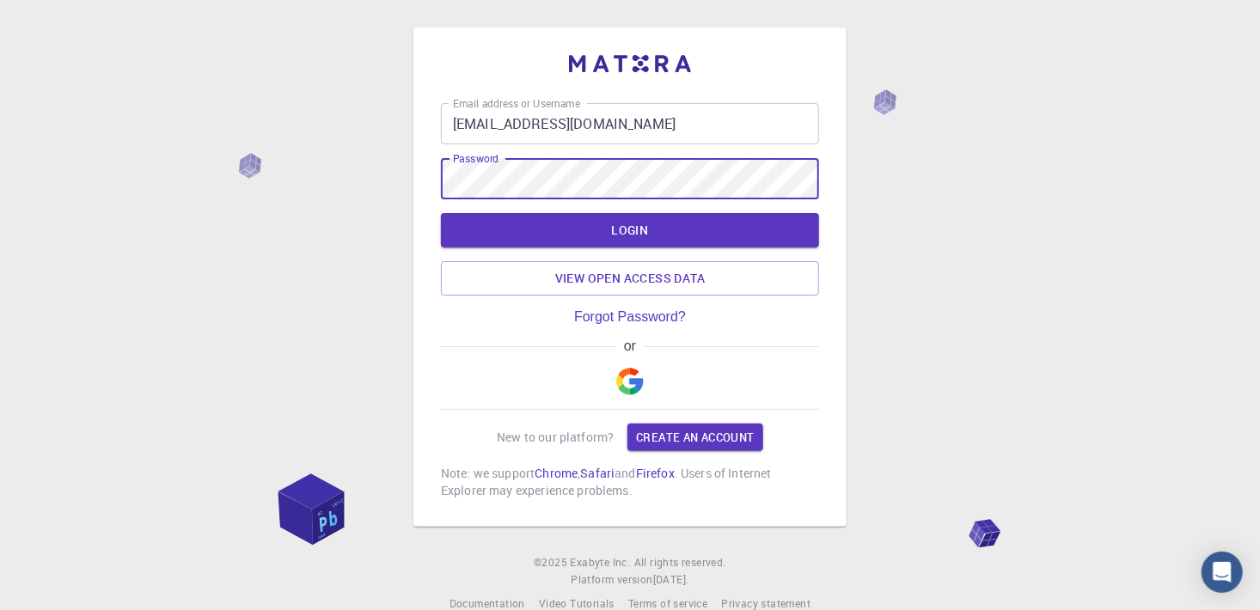
click at [441, 213] on button "LOGIN" at bounding box center [630, 230] width 378 height 34
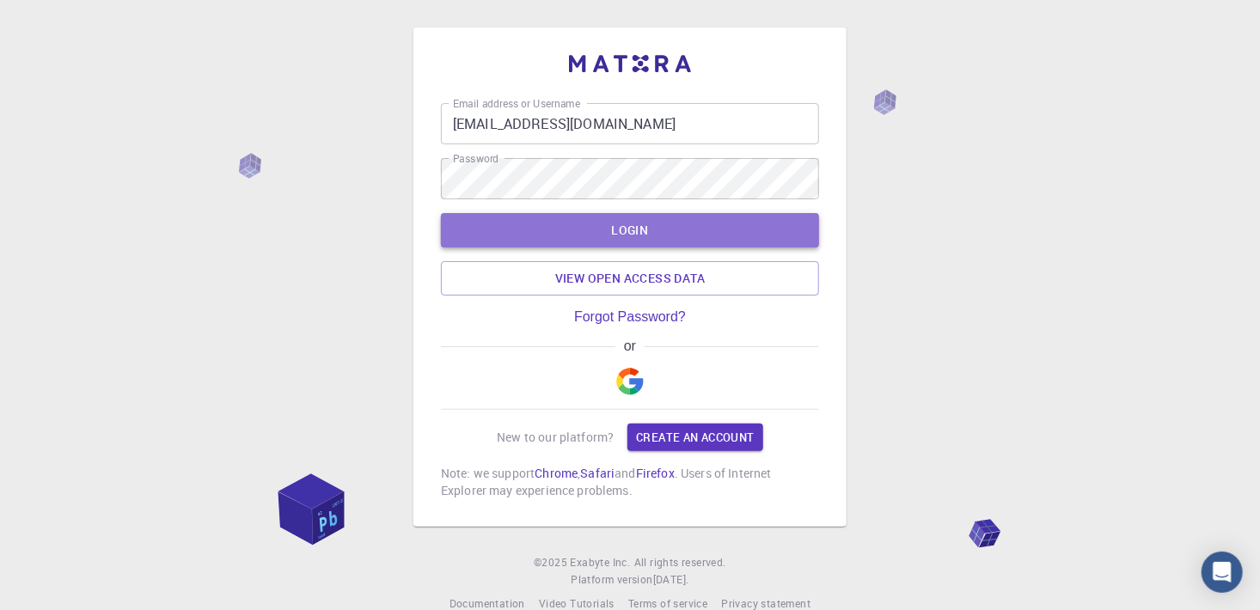
click at [644, 229] on button "LOGIN" at bounding box center [630, 230] width 378 height 34
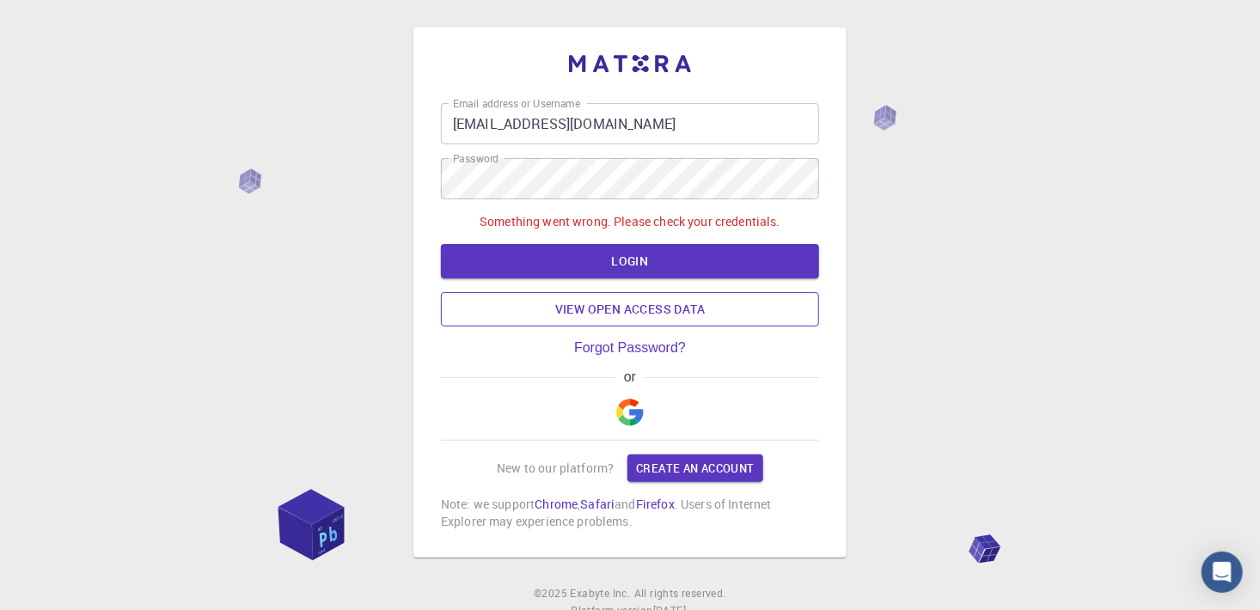
click at [579, 308] on link "View open access data" at bounding box center [630, 309] width 378 height 34
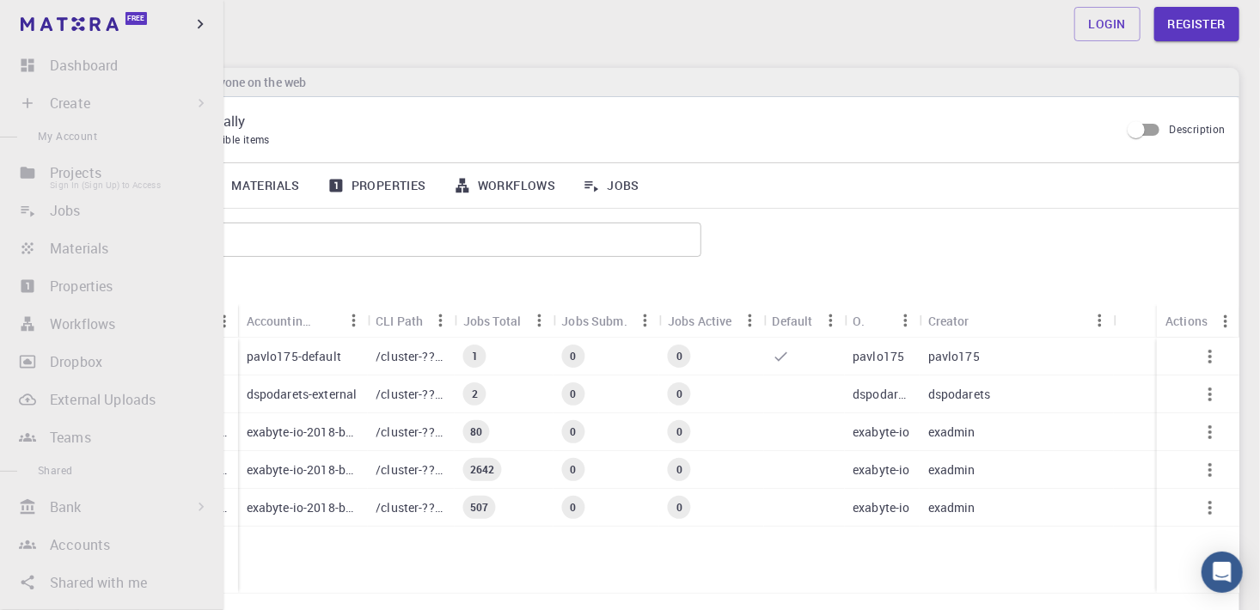
click at [66, 169] on li "Projects Sign In (Sign Up) to Access" at bounding box center [112, 173] width 224 height 34
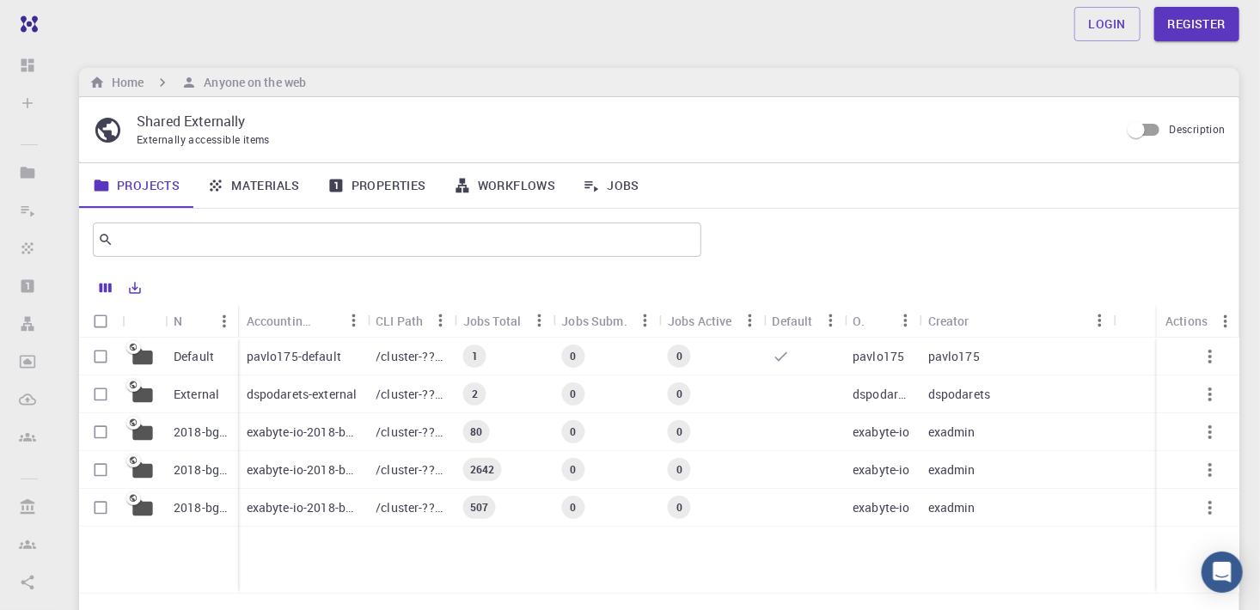
click at [140, 184] on link "Projects" at bounding box center [136, 185] width 114 height 45
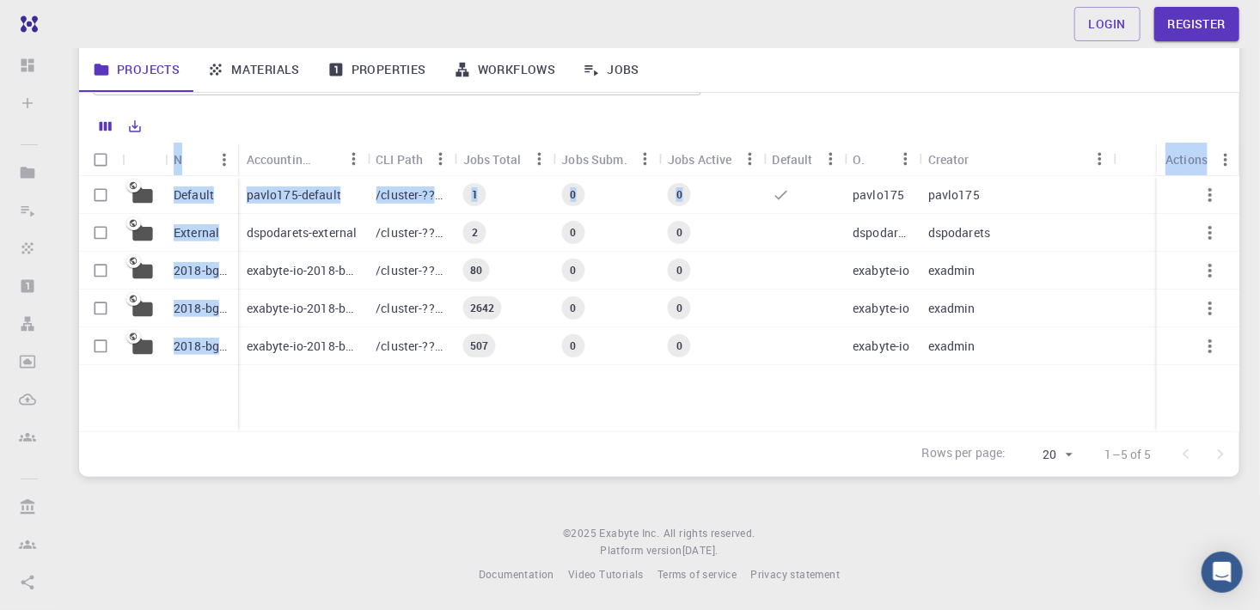
drag, startPoint x: 782, startPoint y: 210, endPoint x: 455, endPoint y: 140, distance: 334.9
click at [455, 140] on div "Name Accounting slug CLI Path Jobs Total Jobs Subm. Jobs Active Default Owner C…" at bounding box center [659, 293] width 1161 height 368
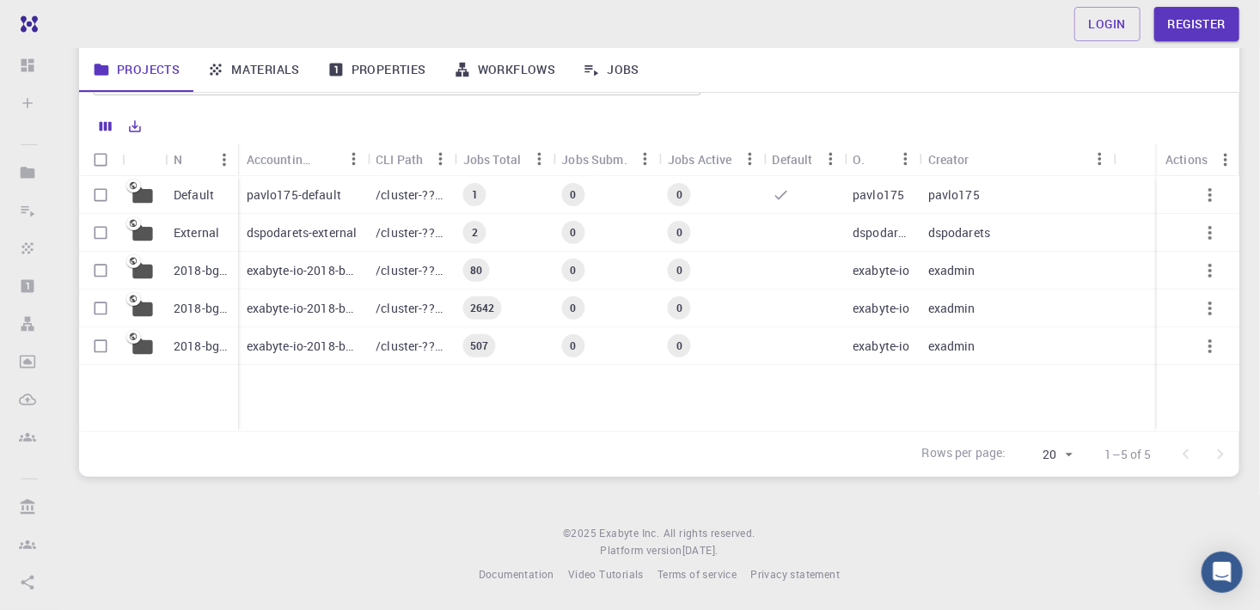
click at [269, 451] on div "Rows per page: 20 20 1–5 of 5" at bounding box center [659, 455] width 1161 height 46
click at [1193, 23] on link "Register" at bounding box center [1197, 24] width 85 height 34
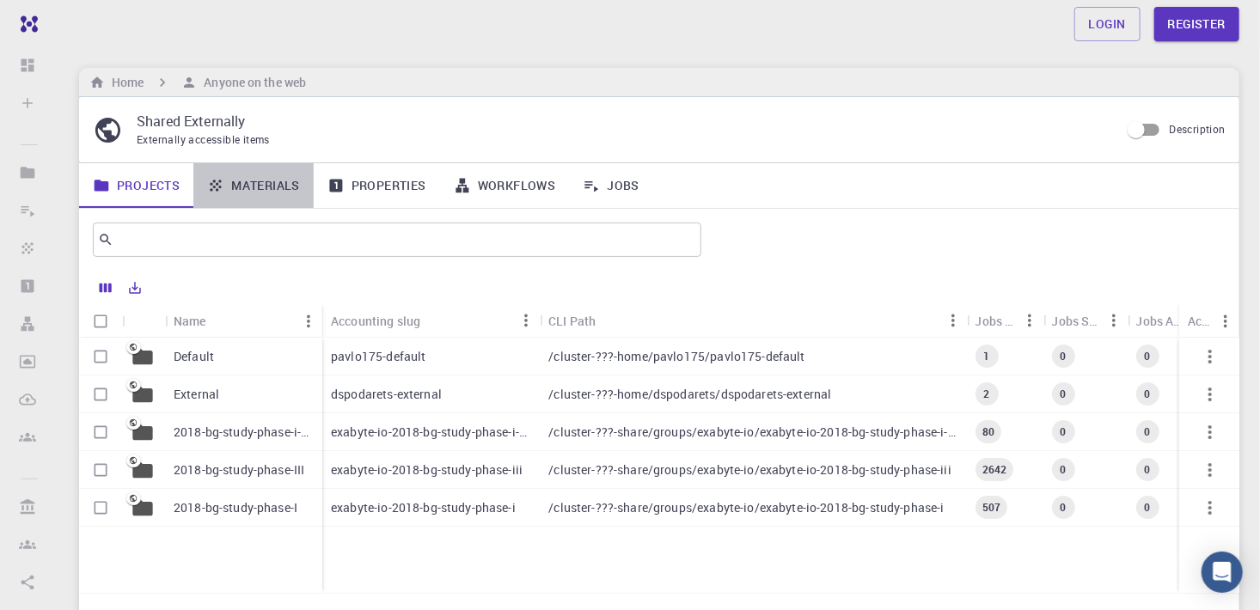
click at [250, 178] on link "Materials" at bounding box center [253, 185] width 120 height 45
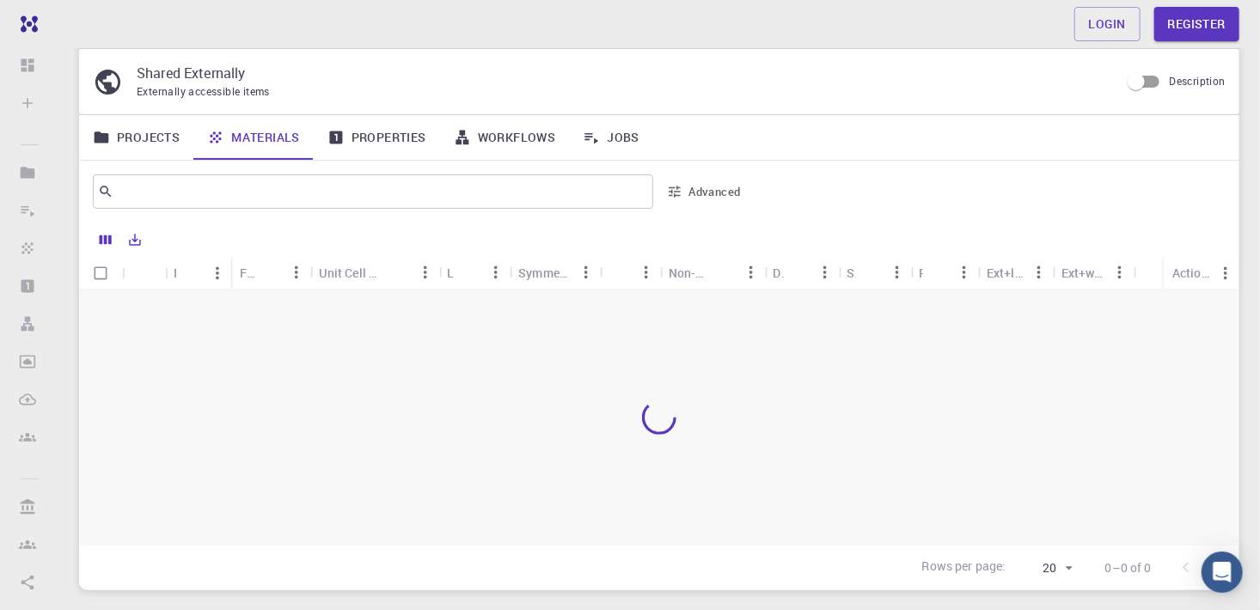
scroll to position [46, 0]
click at [1106, 24] on link "Login" at bounding box center [1108, 24] width 66 height 34
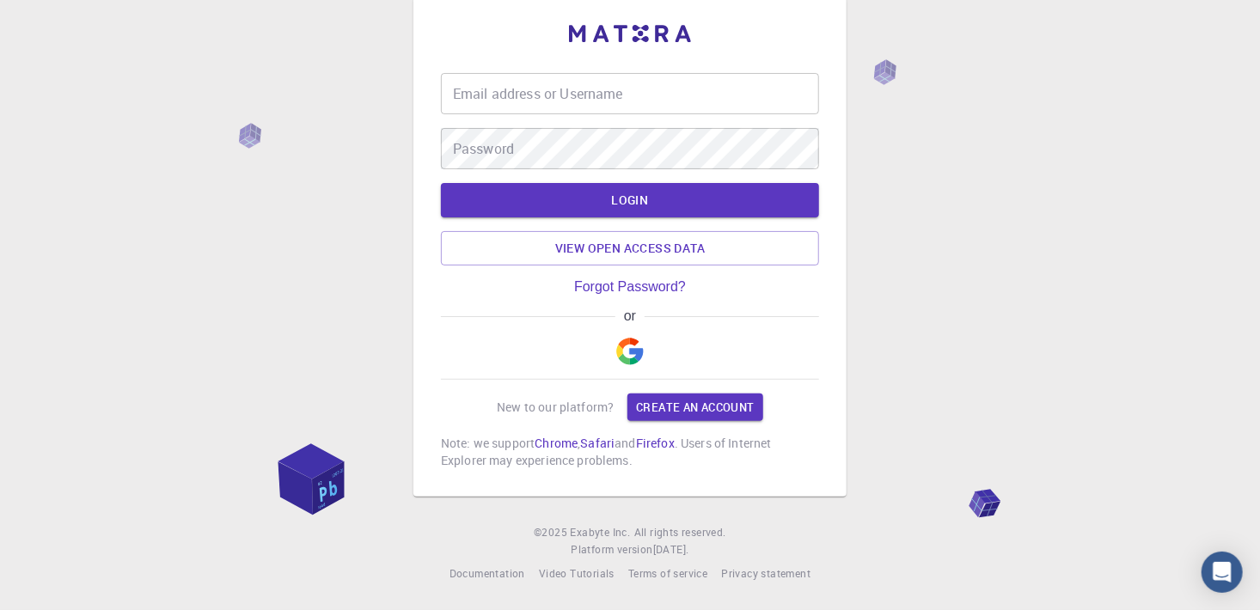
scroll to position [30, 0]
click at [477, 93] on input "Email address or Username" at bounding box center [630, 93] width 378 height 41
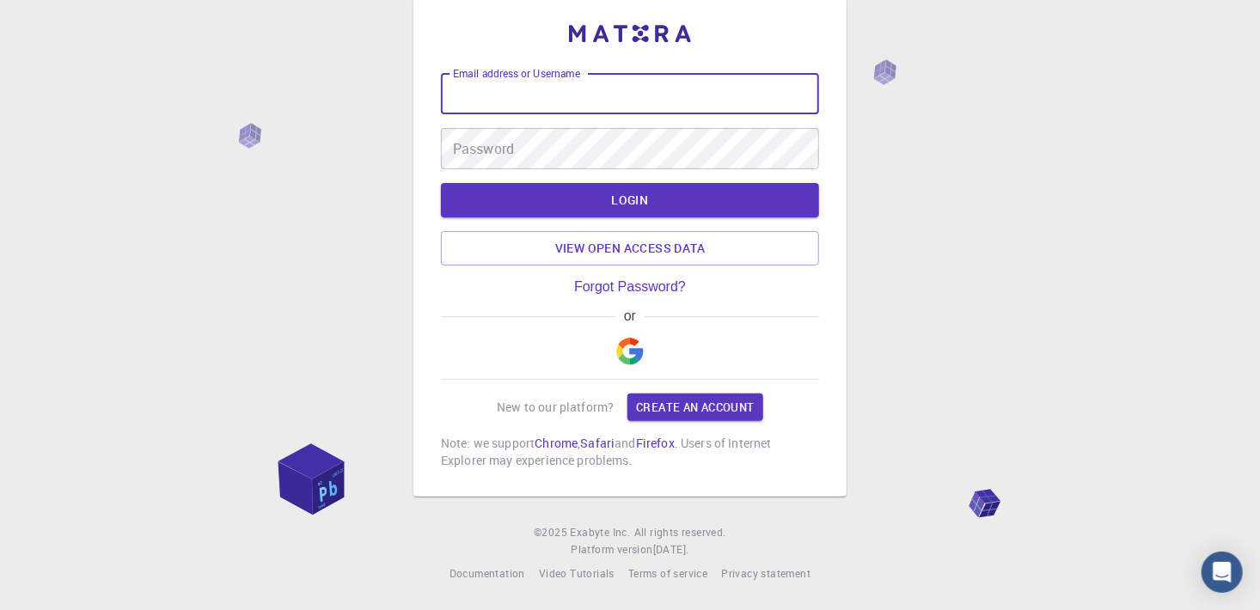
type input "[EMAIL_ADDRESS][DOMAIN_NAME]"
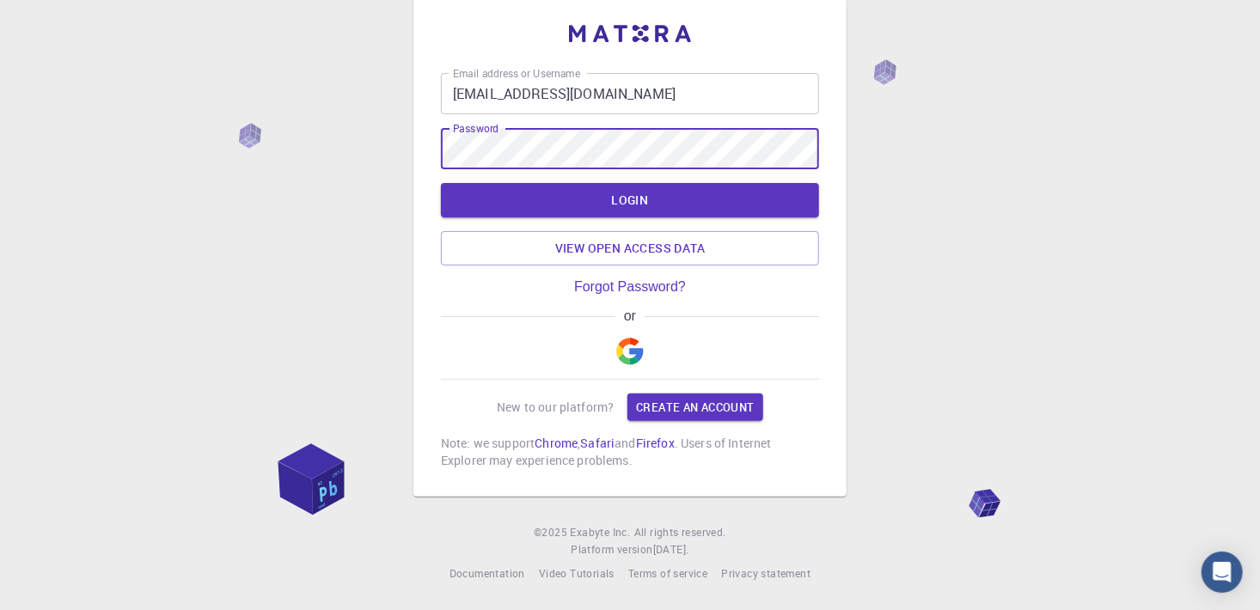
click at [441, 183] on button "LOGIN" at bounding box center [630, 200] width 378 height 34
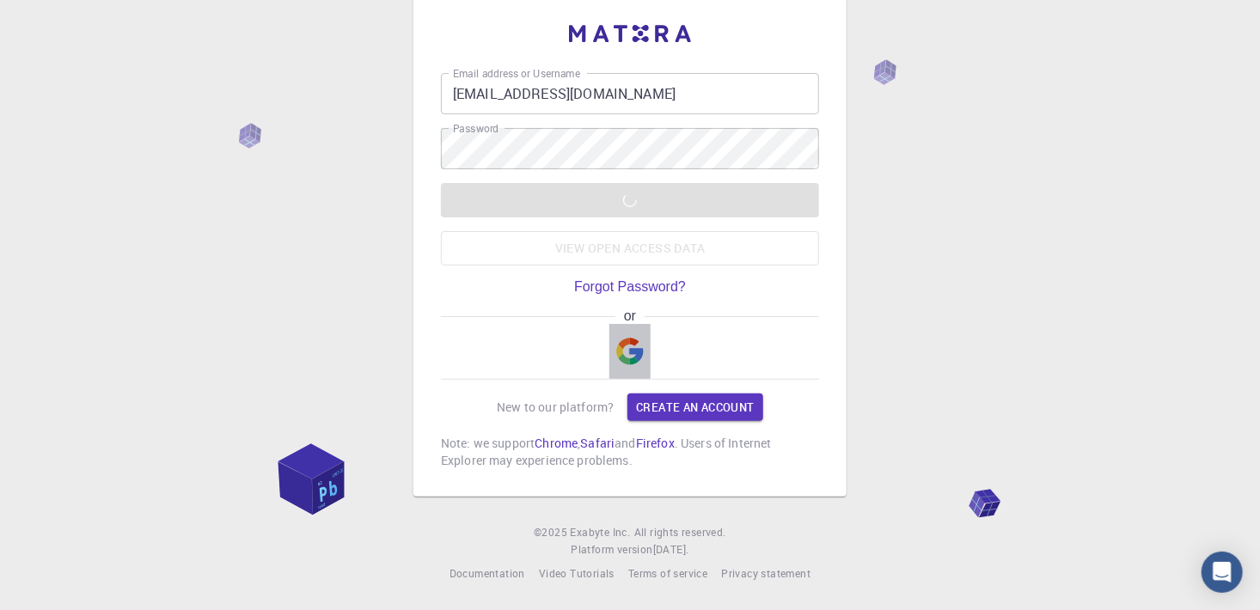
click at [628, 356] on img "button" at bounding box center [630, 352] width 28 height 28
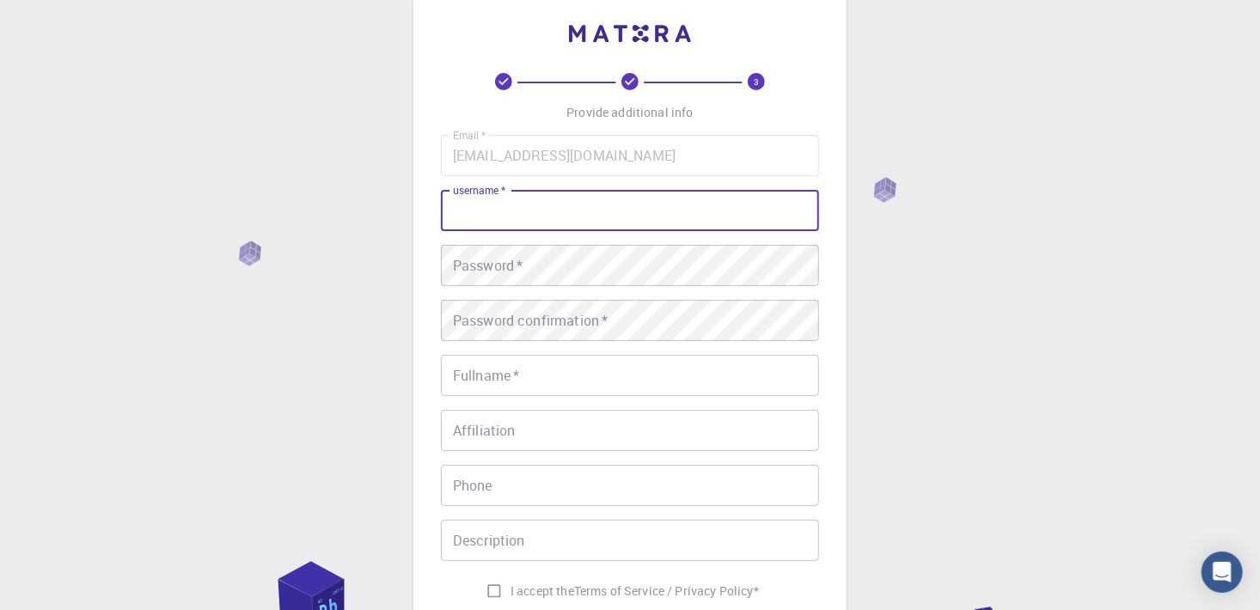
click at [471, 211] on input "username   *" at bounding box center [630, 210] width 378 height 41
type input "Jurate"
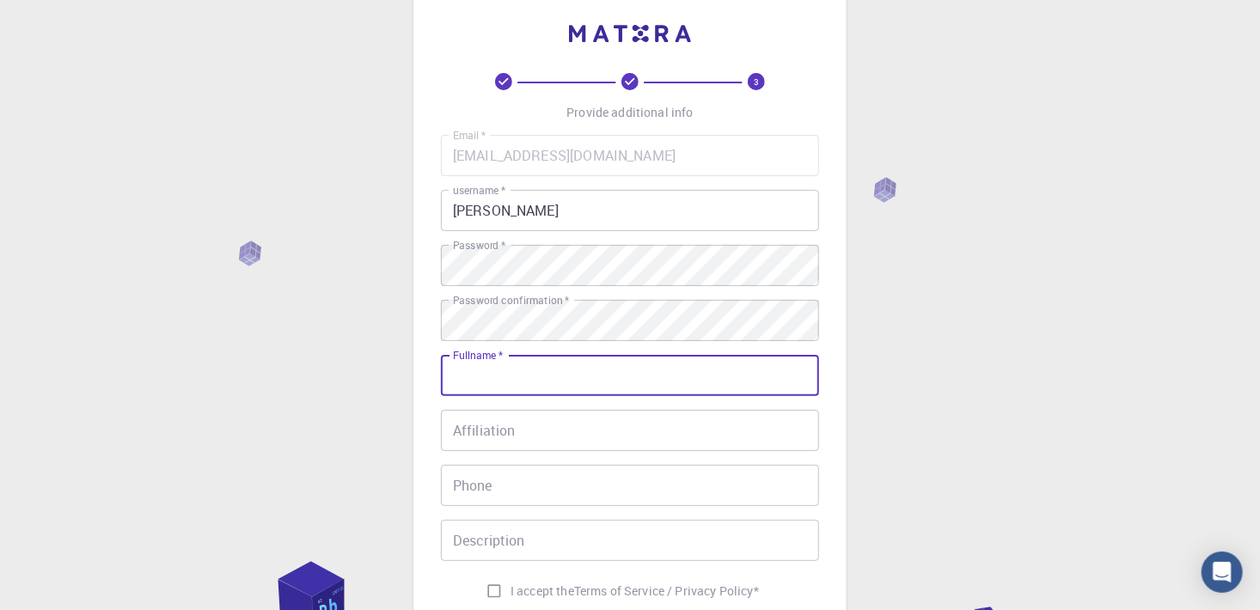
click at [479, 383] on input "Fullname   *" at bounding box center [630, 375] width 378 height 41
type input "Jūratė Lastauskienė"
type input "+37061536542"
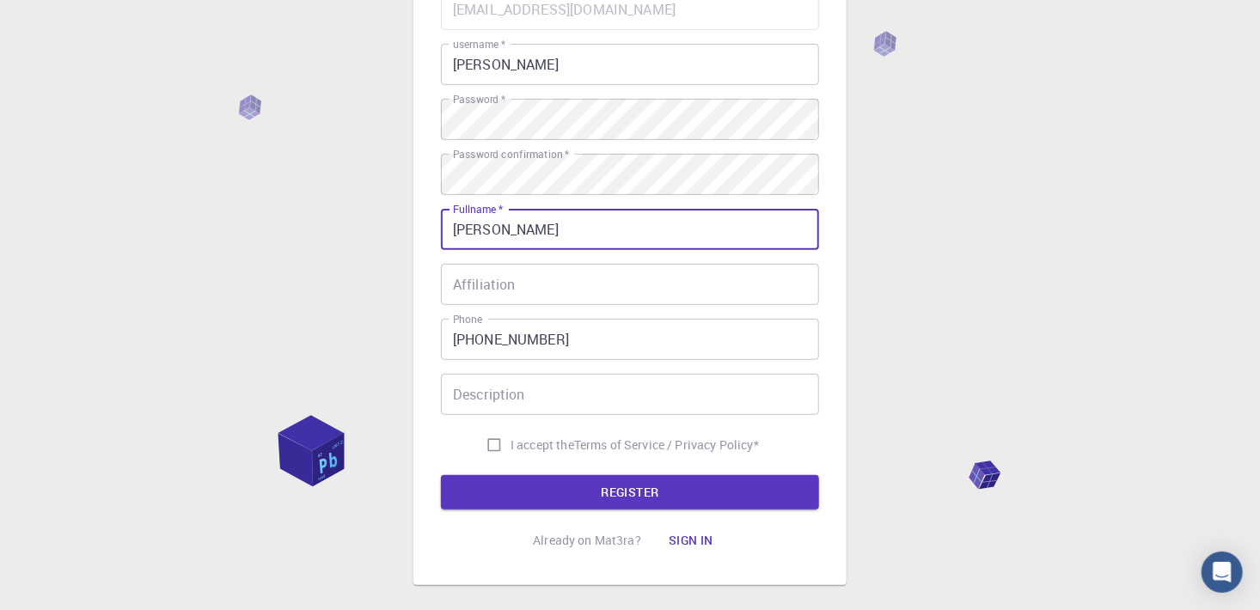
scroll to position [179, 0]
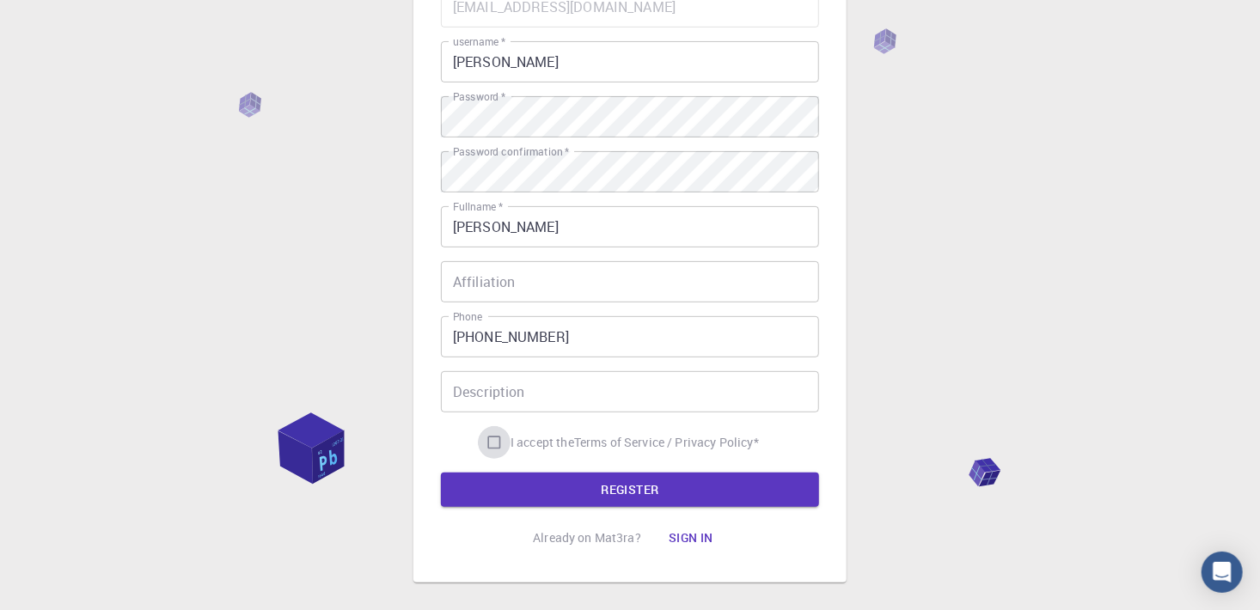
click at [486, 441] on input "I accept the Terms of Service / Privacy Policy *" at bounding box center [494, 442] width 33 height 33
checkbox input "true"
click at [641, 490] on button "REGISTER" at bounding box center [630, 490] width 378 height 34
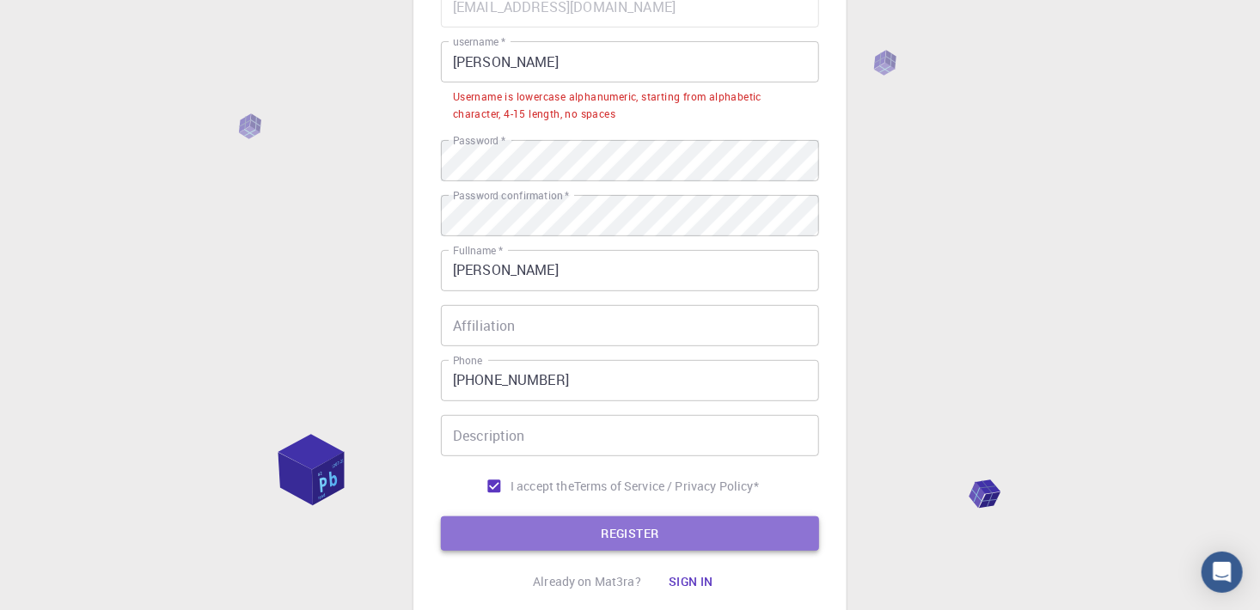
click at [630, 532] on button "REGISTER" at bounding box center [630, 534] width 378 height 34
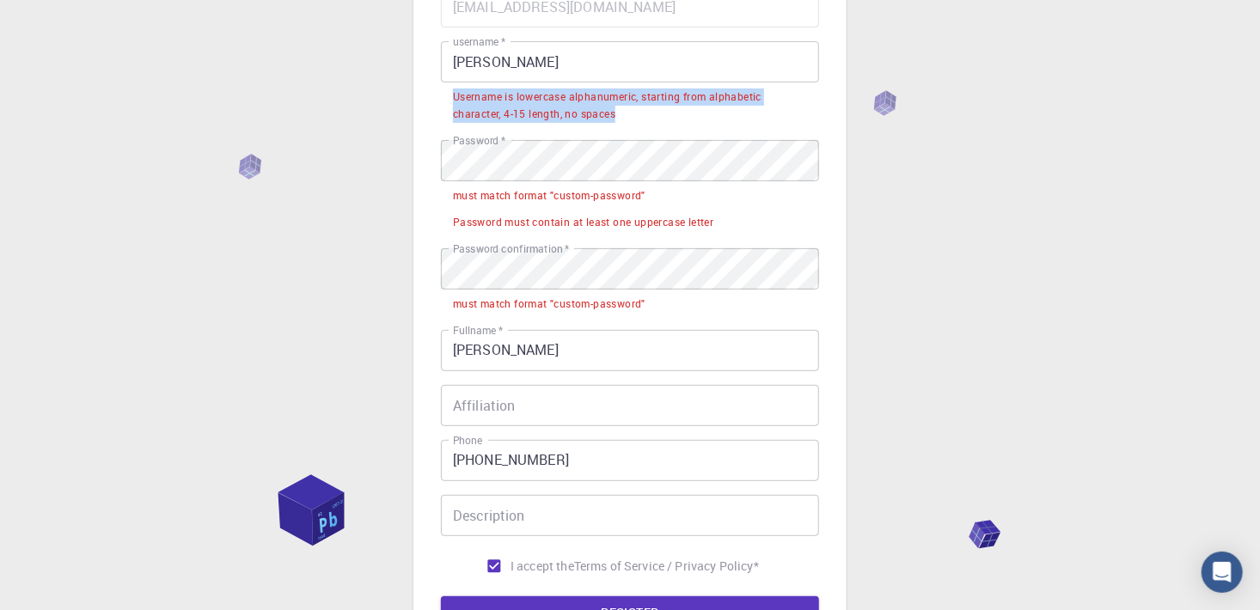
drag, startPoint x: 455, startPoint y: 95, endPoint x: 613, endPoint y: 81, distance: 158.9
click at [613, 81] on div "username   * Jurate username   * Username is lowercase alphanumeric, starting f…" at bounding box center [630, 83] width 378 height 85
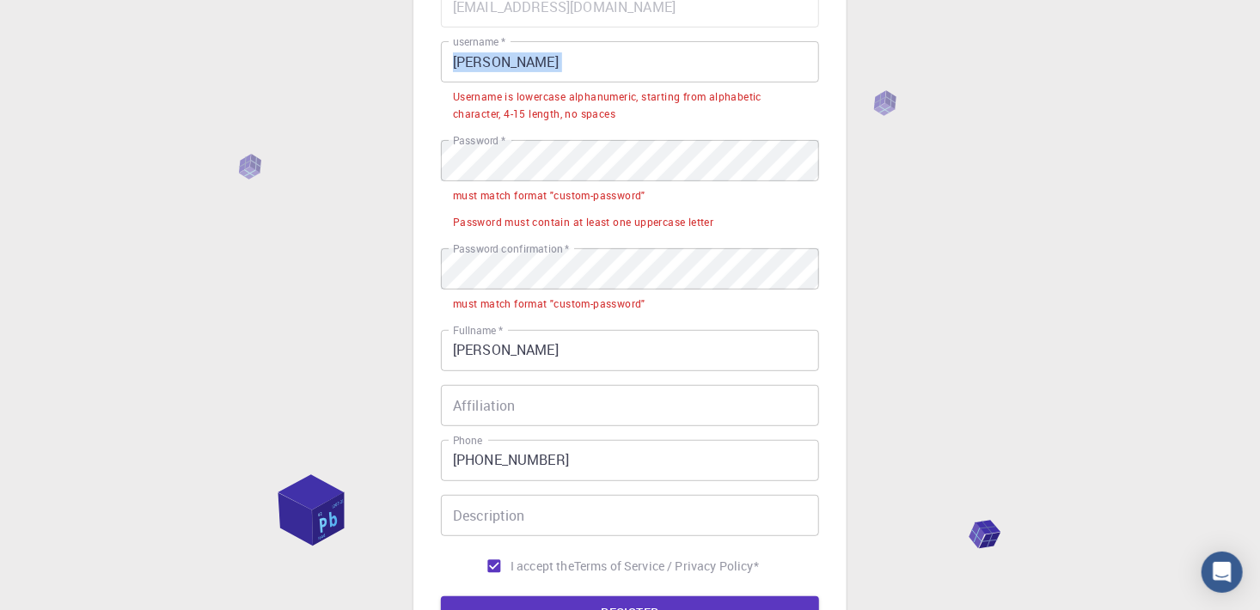
copy div "username   *"
drag, startPoint x: 618, startPoint y: 125, endPoint x: 624, endPoint y: 112, distance: 14.2
click at [624, 112] on li "Username is lowercase alphanumeric, starting from alphabetic character, 4-15 le…" at bounding box center [630, 105] width 378 height 44
click at [624, 112] on div "Username is lowercase alphanumeric, starting from alphabetic character, 4-15 le…" at bounding box center [630, 106] width 354 height 34
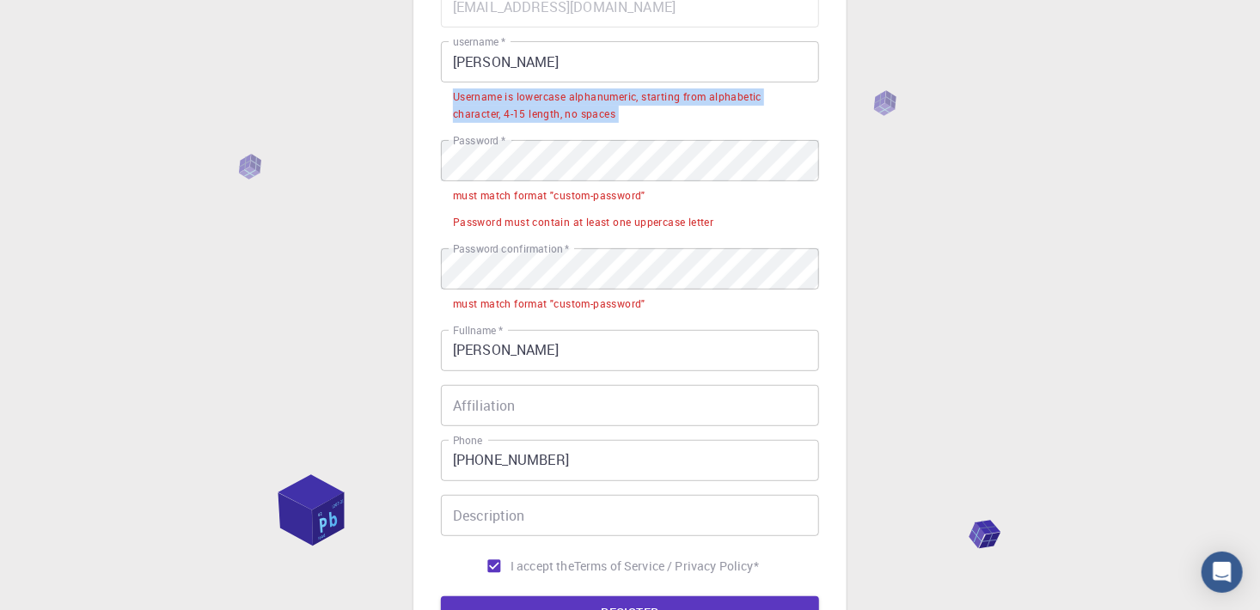
drag, startPoint x: 624, startPoint y: 112, endPoint x: 463, endPoint y: 98, distance: 162.2
click at [463, 98] on div "Username is lowercase alphanumeric, starting from alphabetic character, 4-15 le…" at bounding box center [630, 106] width 354 height 34
copy div "Username is lowercase alphanumeric, starting from alphabetic character, 4-15 le…"
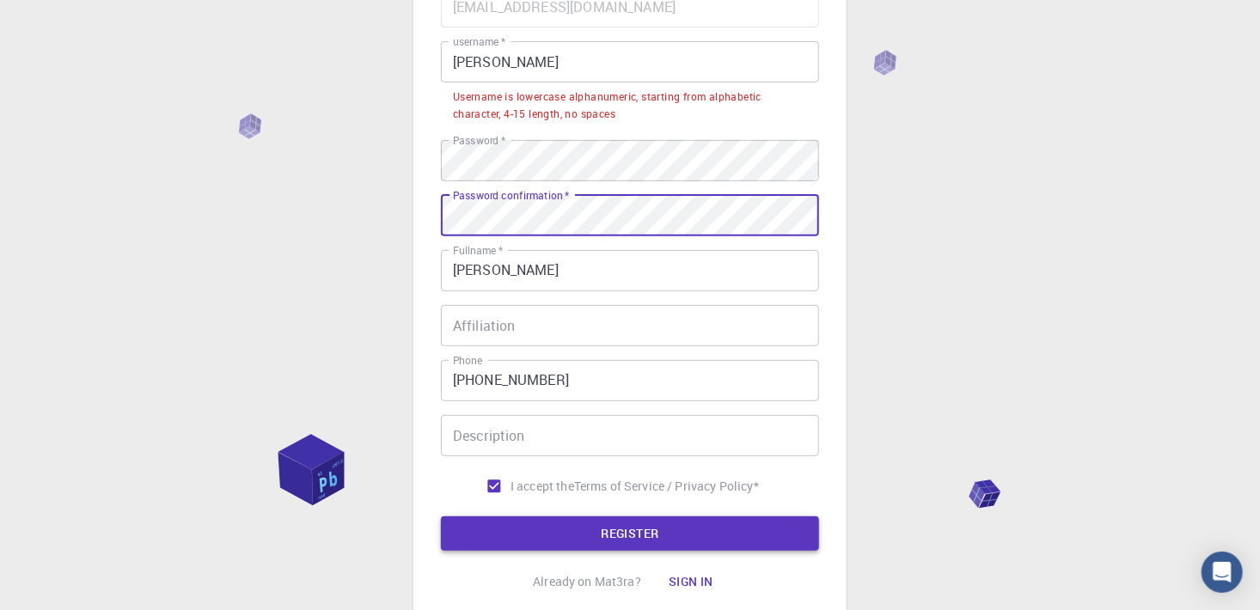
click at [650, 534] on button "REGISTER" at bounding box center [630, 534] width 378 height 34
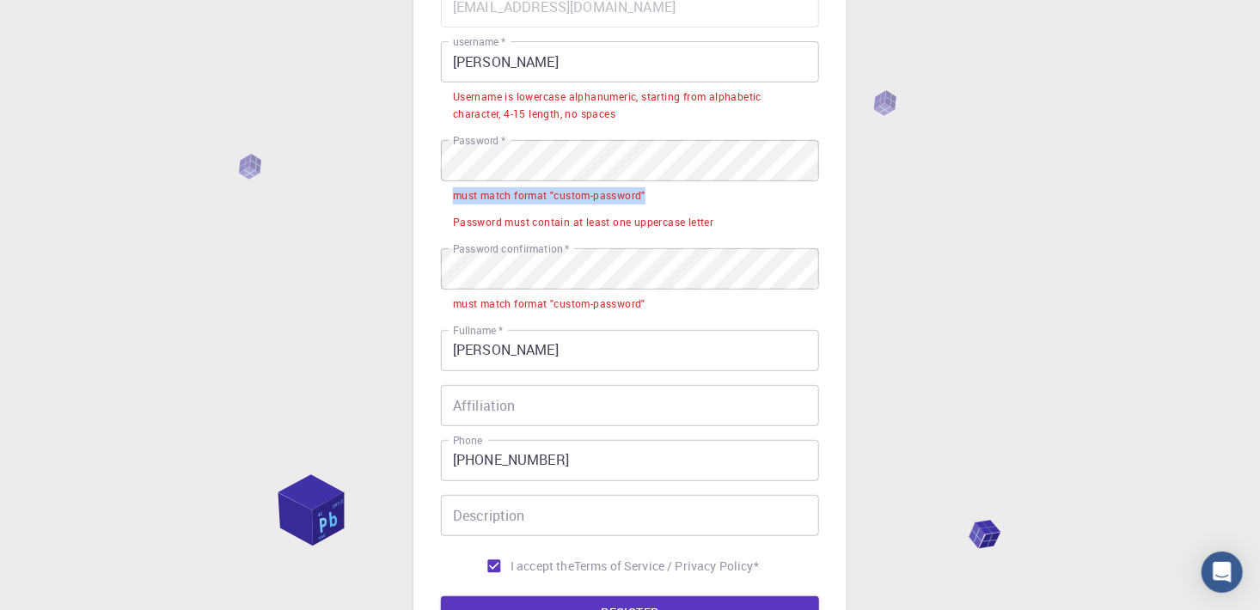
drag, startPoint x: 650, startPoint y: 195, endPoint x: 444, endPoint y: 198, distance: 205.5
click at [444, 198] on li "must match format "custom-password"" at bounding box center [630, 194] width 378 height 27
copy div "must match format "custom-password""
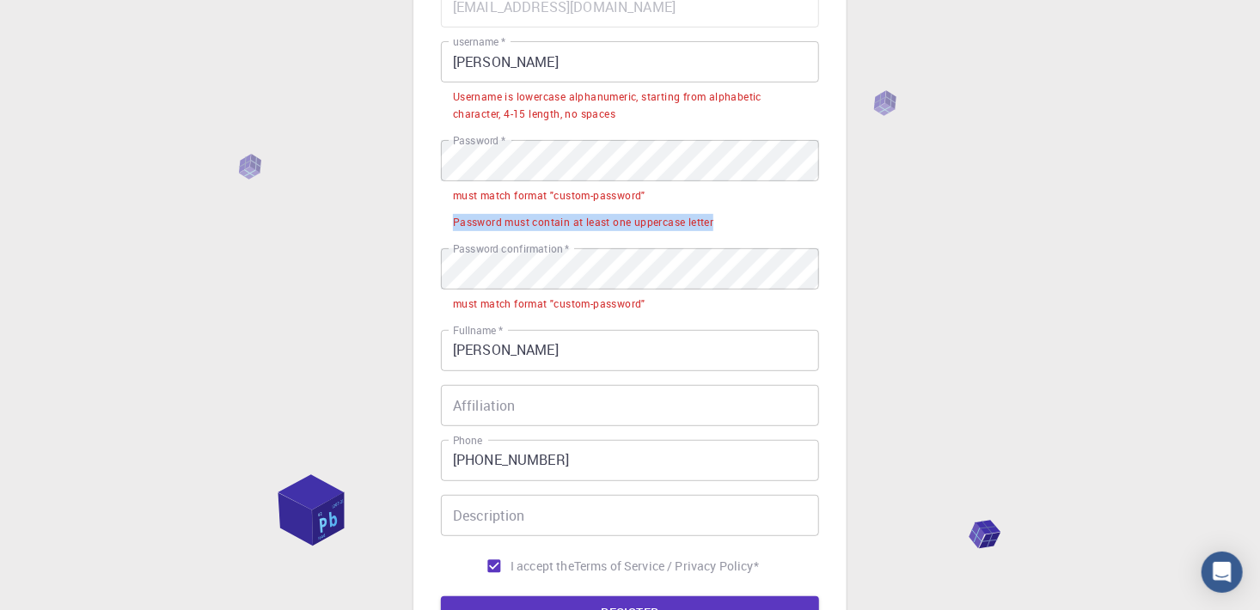
drag, startPoint x: 721, startPoint y: 218, endPoint x: 455, endPoint y: 222, distance: 266.6
click at [455, 222] on li "Password must contain at least one uppercase letter" at bounding box center [630, 221] width 378 height 27
copy div "Password must contain at least one uppercase letter"
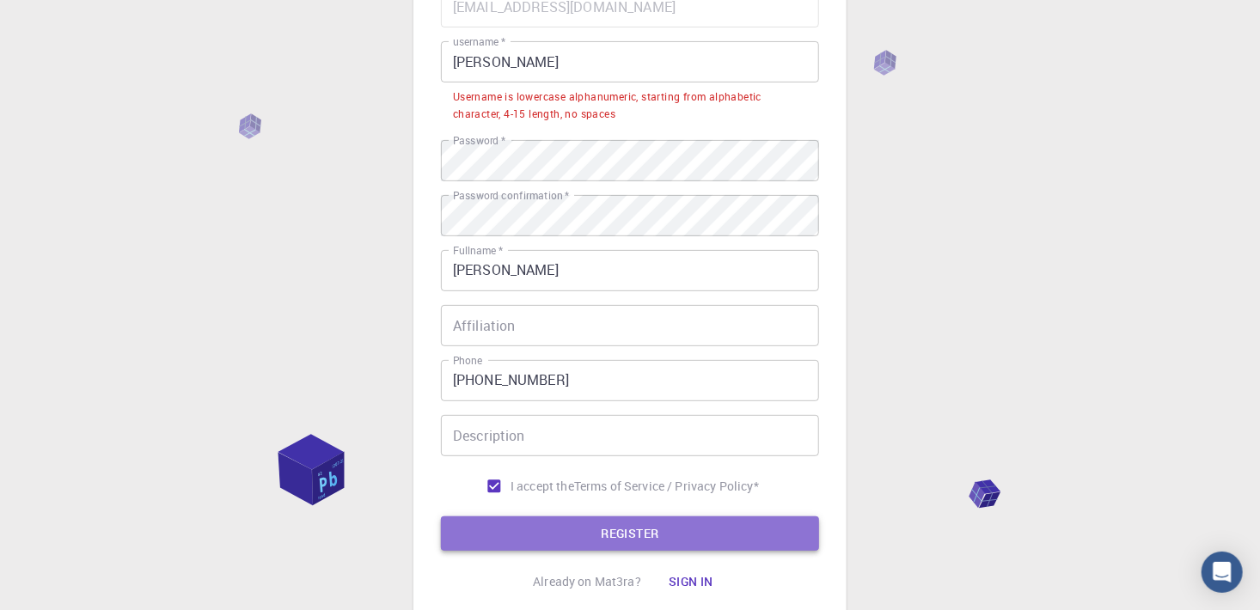
click at [619, 540] on button "REGISTER" at bounding box center [630, 534] width 378 height 34
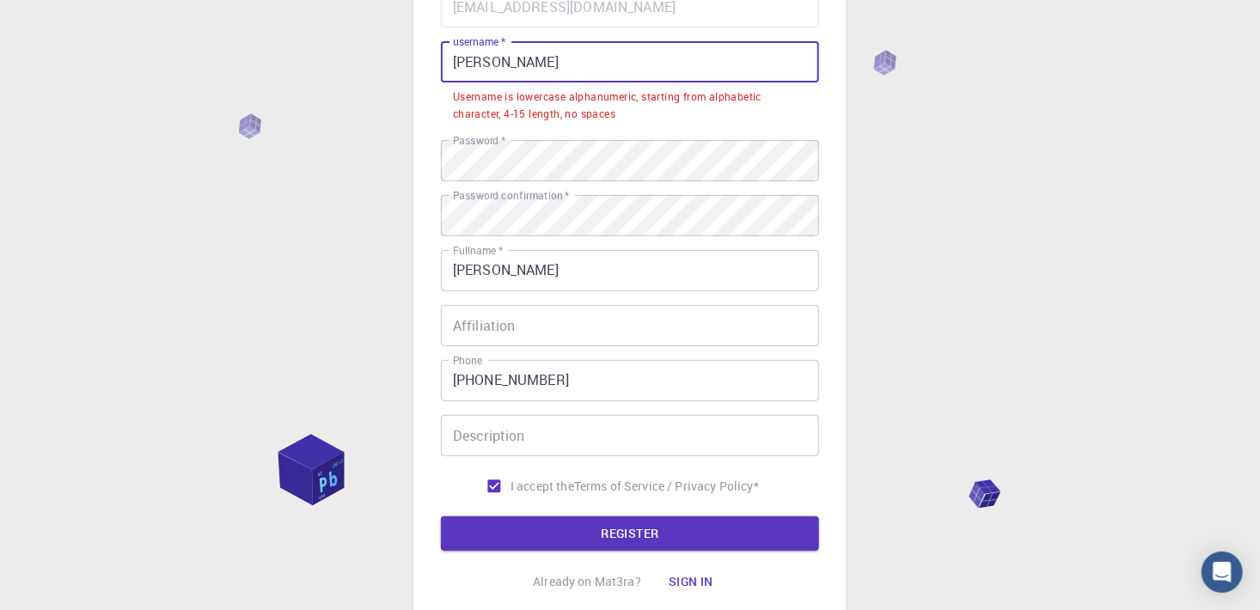
click at [512, 67] on input "Jurate" at bounding box center [630, 61] width 378 height 41
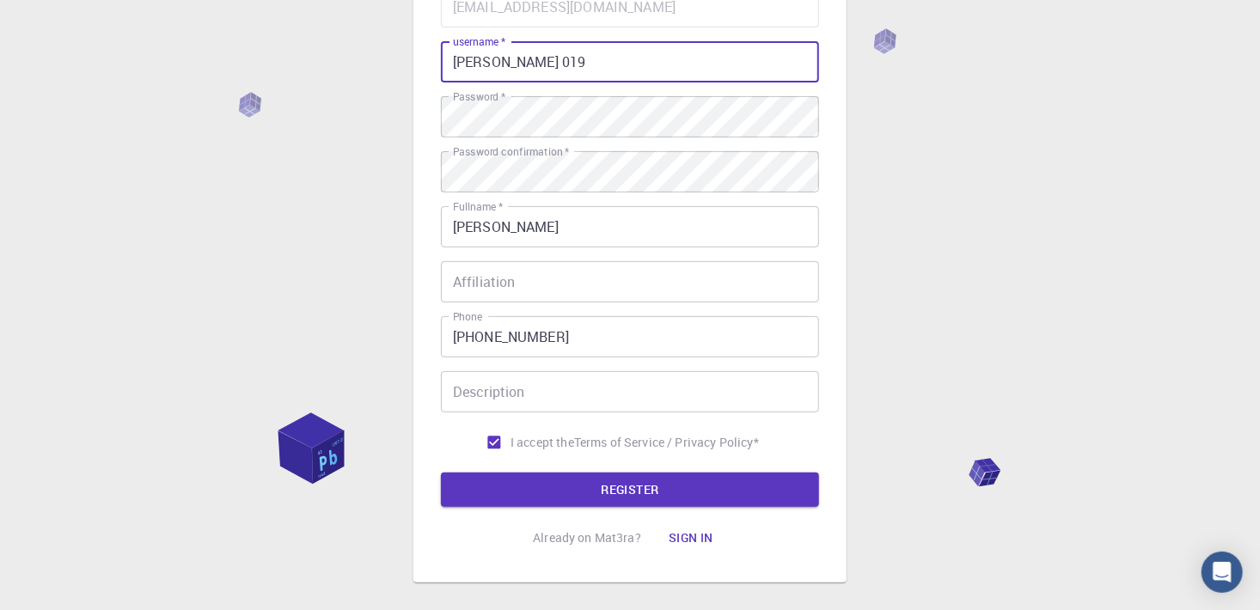
click at [500, 60] on input "Jurate 019" at bounding box center [630, 61] width 378 height 41
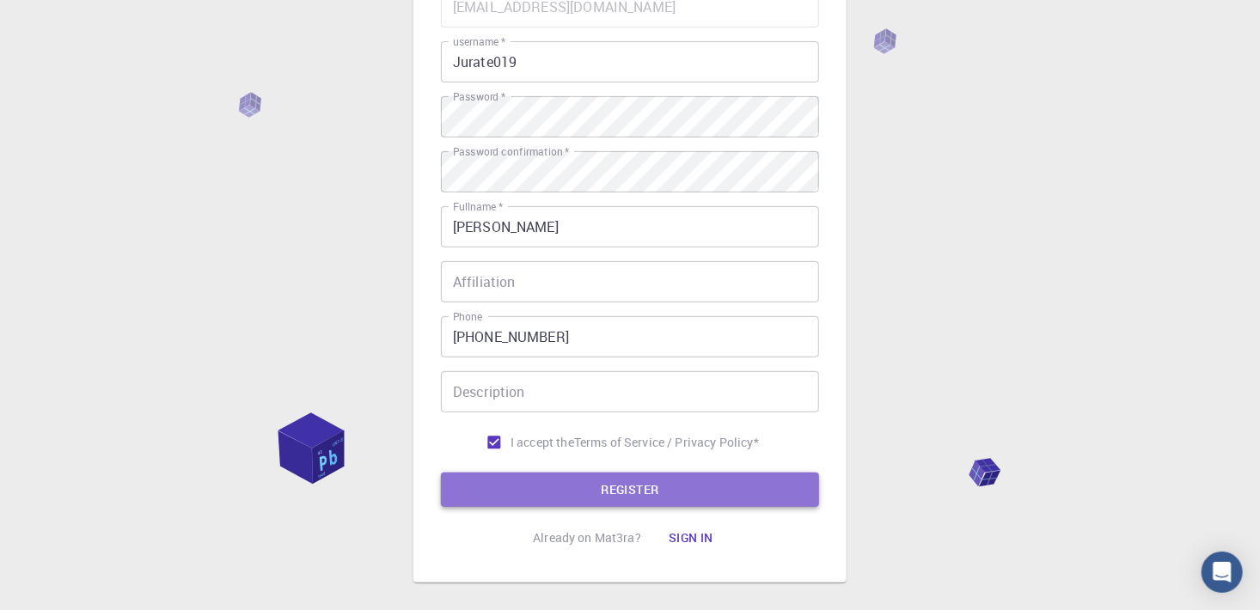
click at [606, 494] on button "REGISTER" at bounding box center [630, 490] width 378 height 34
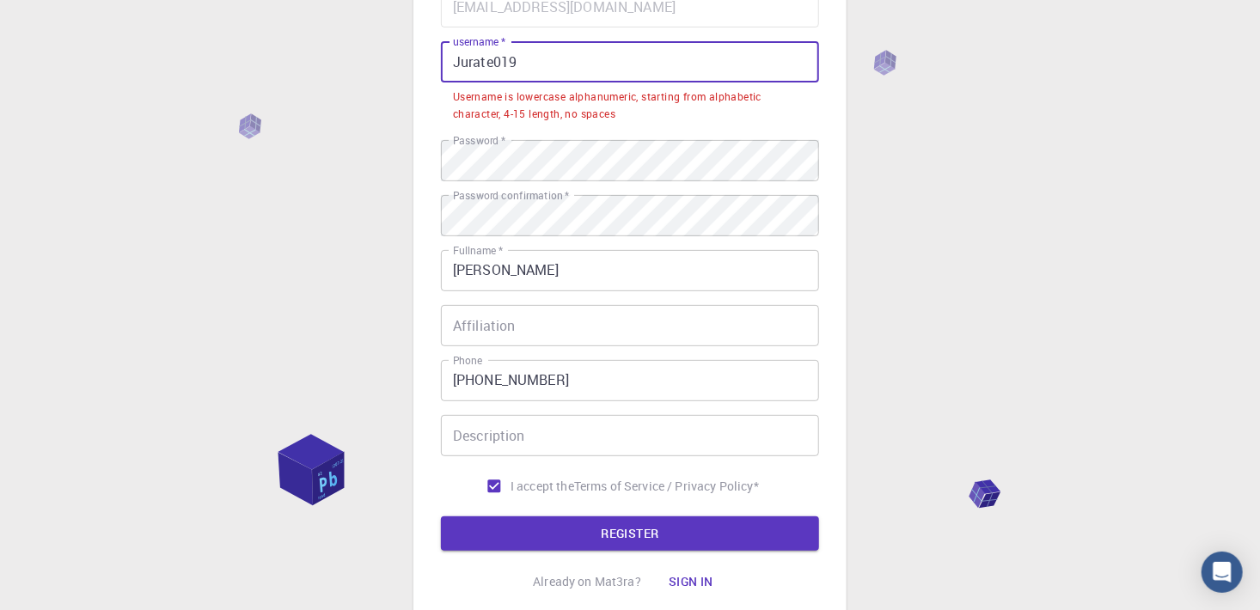
click at [459, 58] on input "Jurate019" at bounding box center [630, 61] width 378 height 41
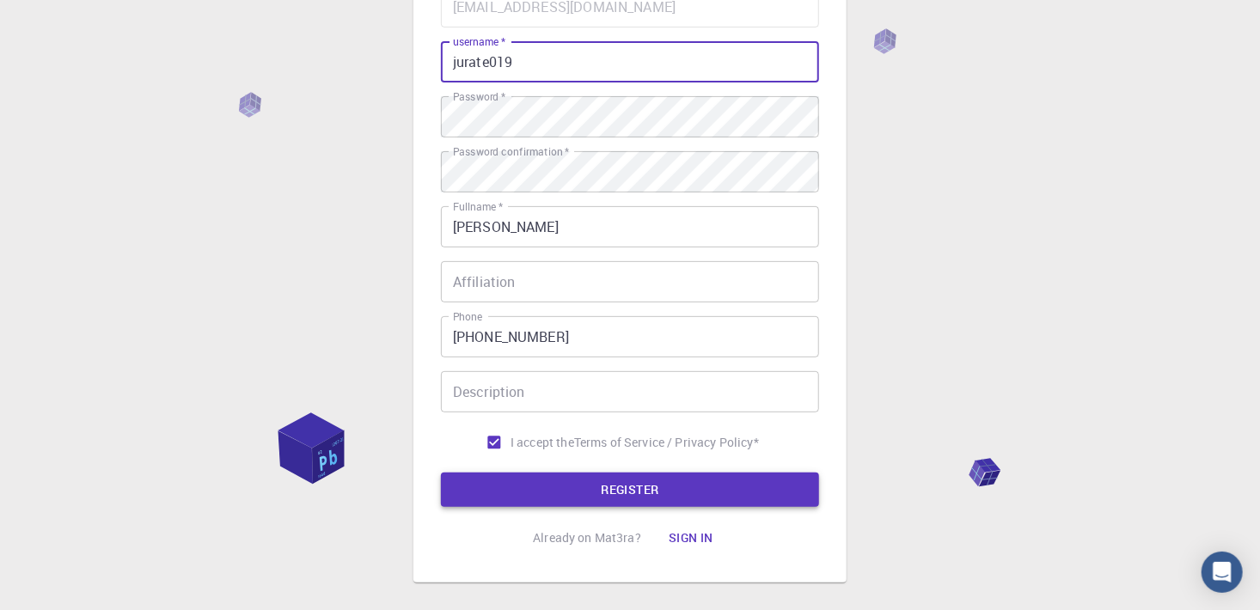
type input "jurate019"
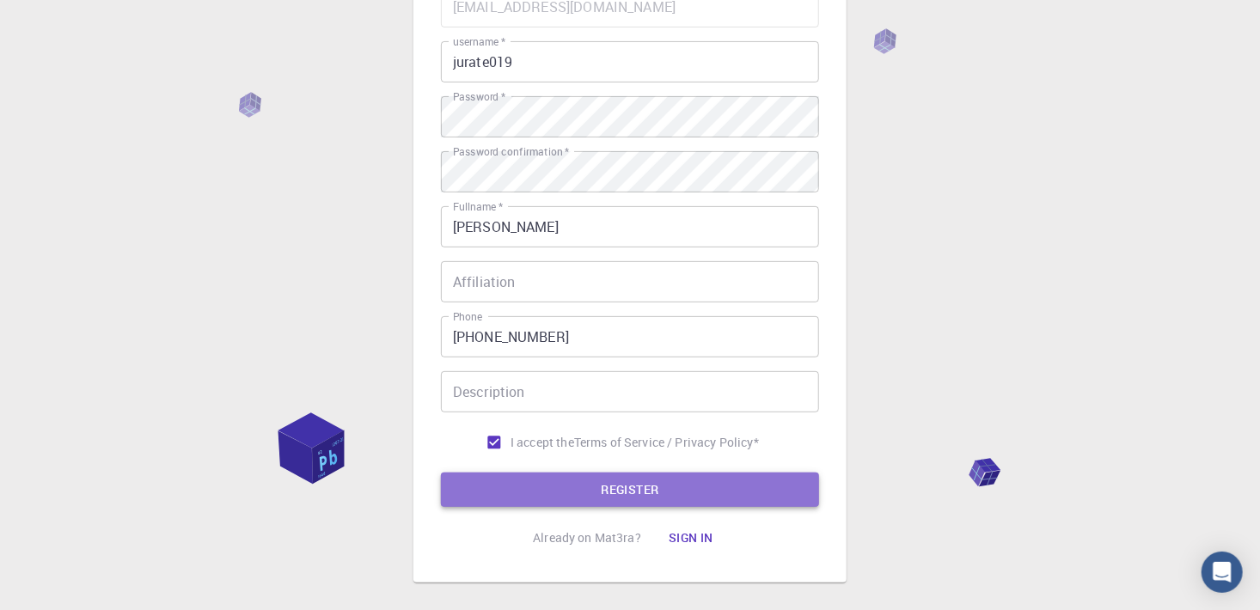
click at [609, 480] on button "REGISTER" at bounding box center [630, 490] width 378 height 34
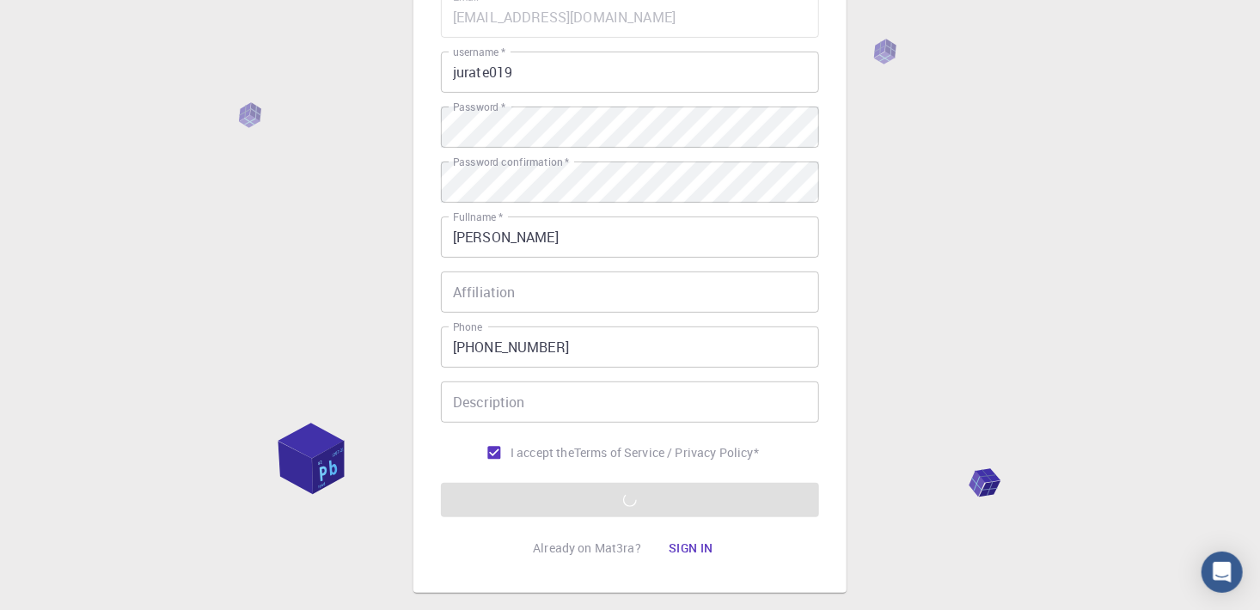
scroll to position [264, 0]
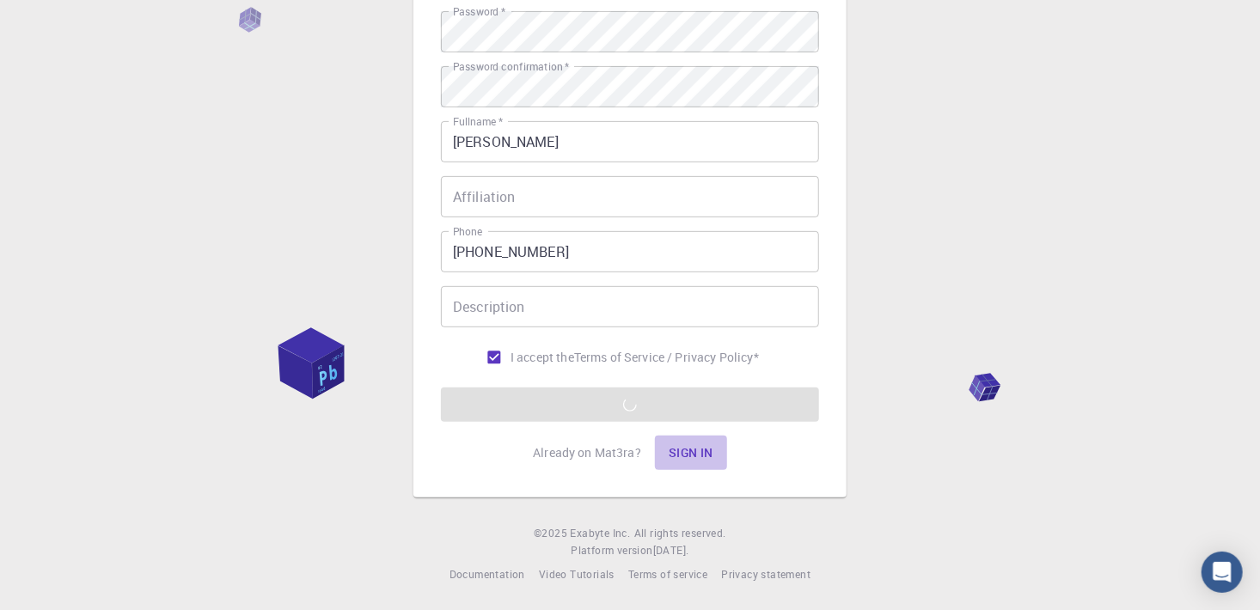
click at [689, 450] on button "Sign in" at bounding box center [691, 453] width 72 height 34
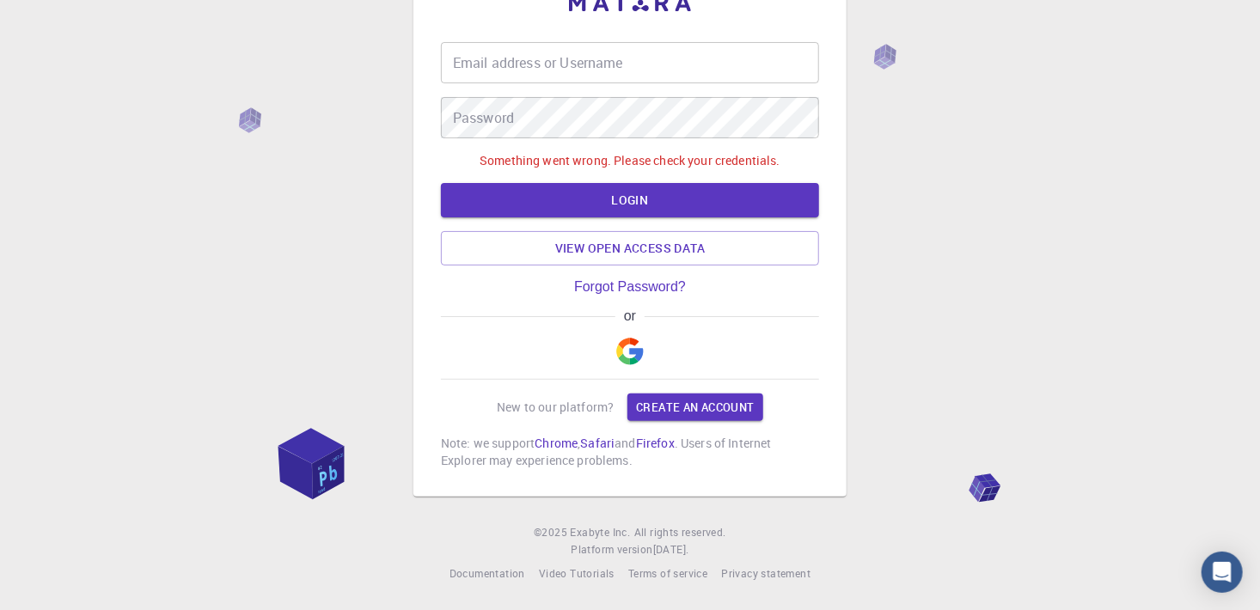
click at [472, 50] on div "Email address or Username Email address or Username" at bounding box center [630, 62] width 378 height 41
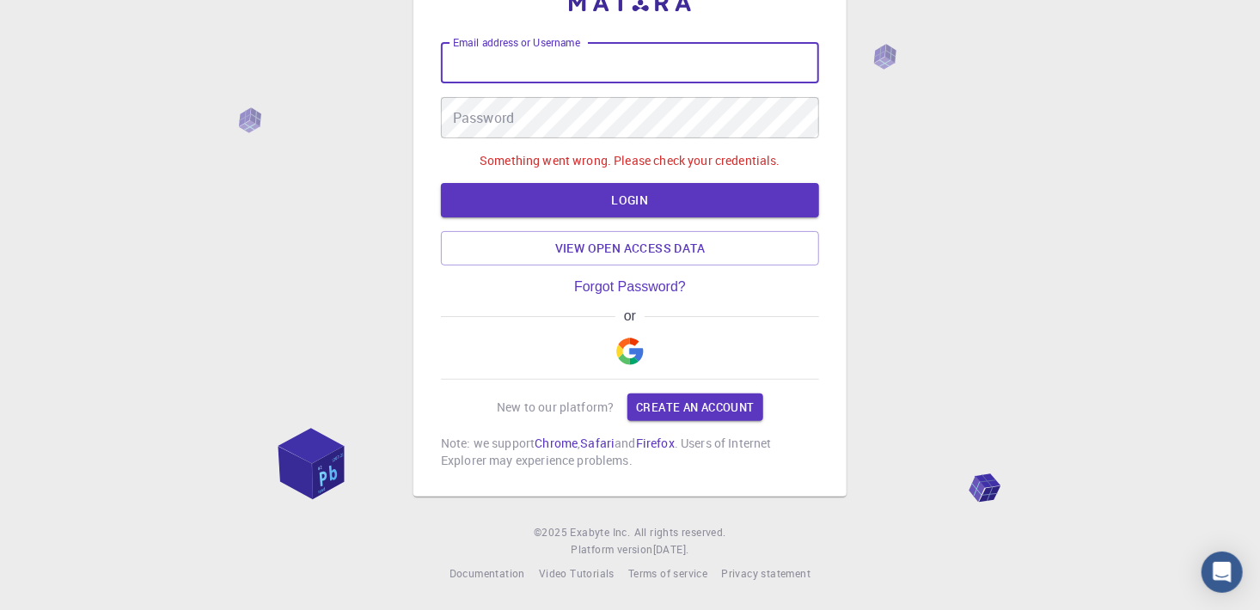
type input "[EMAIL_ADDRESS][DOMAIN_NAME]"
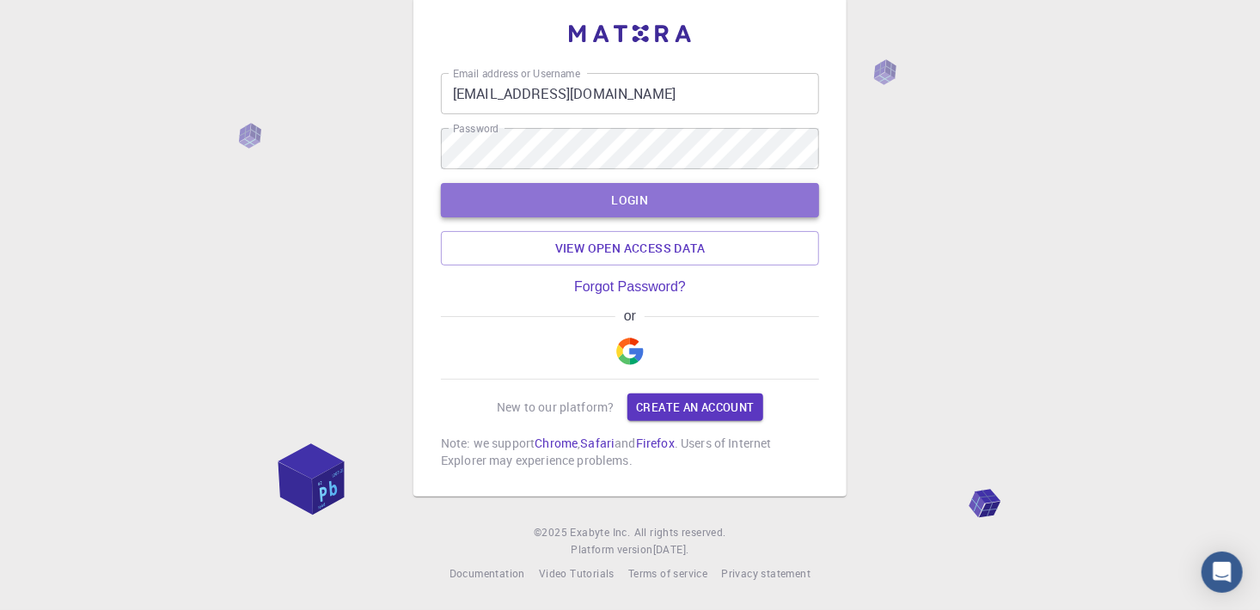
click at [634, 199] on button "LOGIN" at bounding box center [630, 200] width 378 height 34
